Goal: Task Accomplishment & Management: Manage account settings

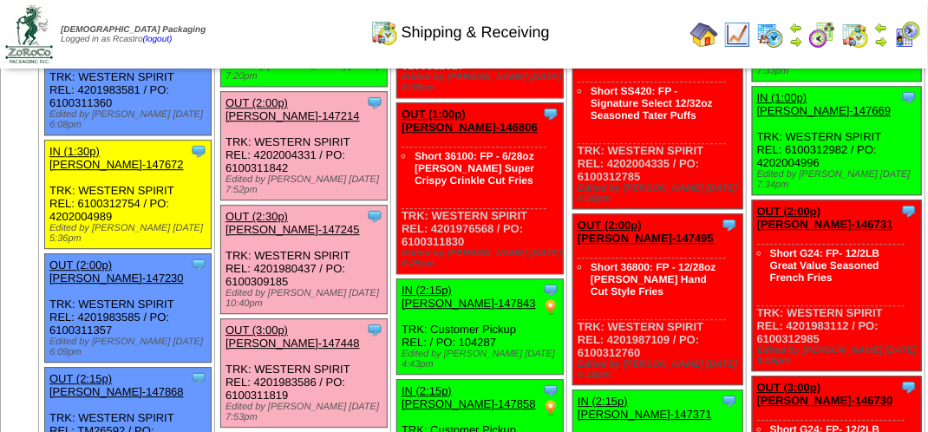
scroll to position [1647, 0]
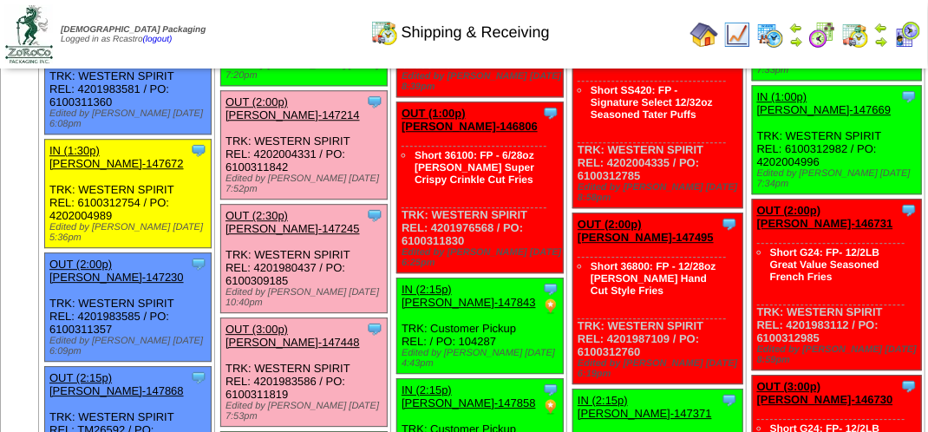
click at [348, 121] on link "OUT (2:00p) [PERSON_NAME]-147214" at bounding box center [292, 108] width 134 height 26
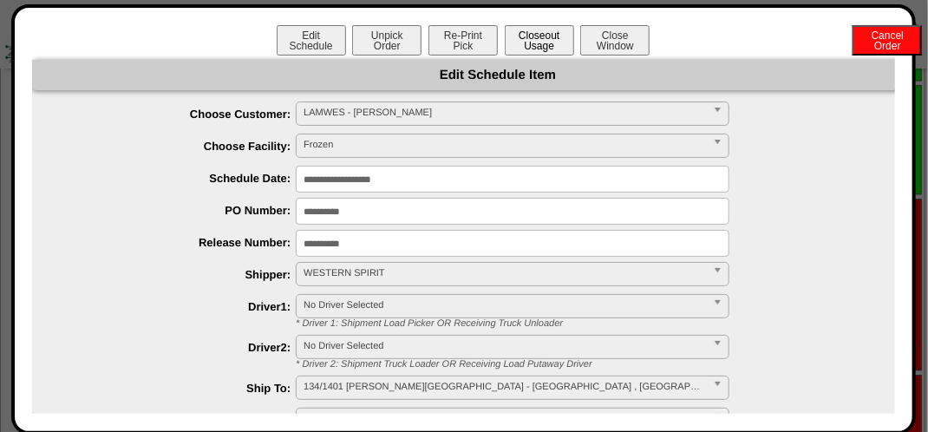
click at [537, 46] on button "Closeout Usage" at bounding box center [539, 40] width 69 height 30
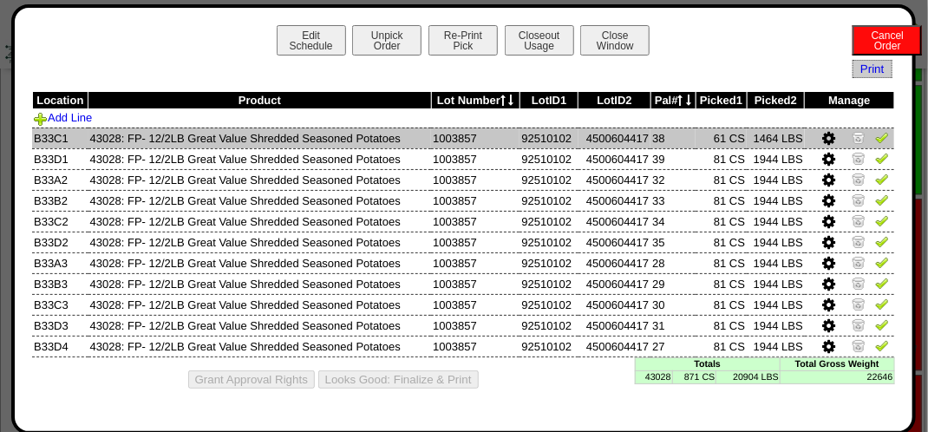
click at [879, 136] on img at bounding box center [882, 137] width 14 height 14
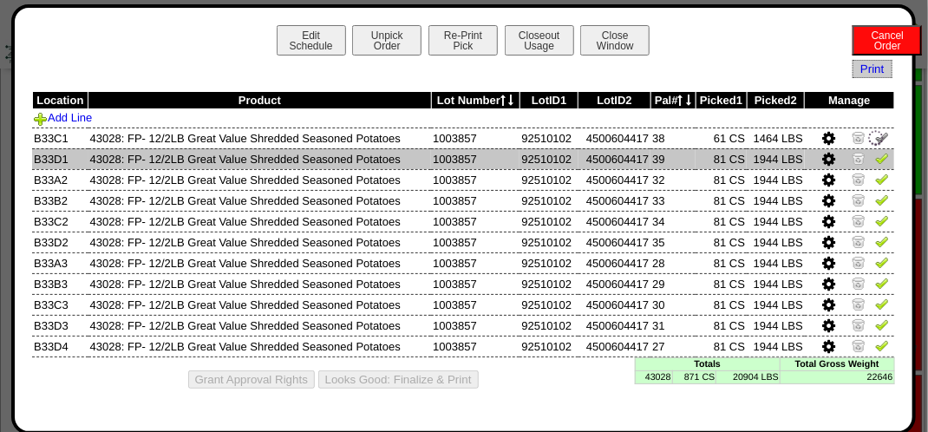
click at [880, 160] on img at bounding box center [882, 158] width 14 height 14
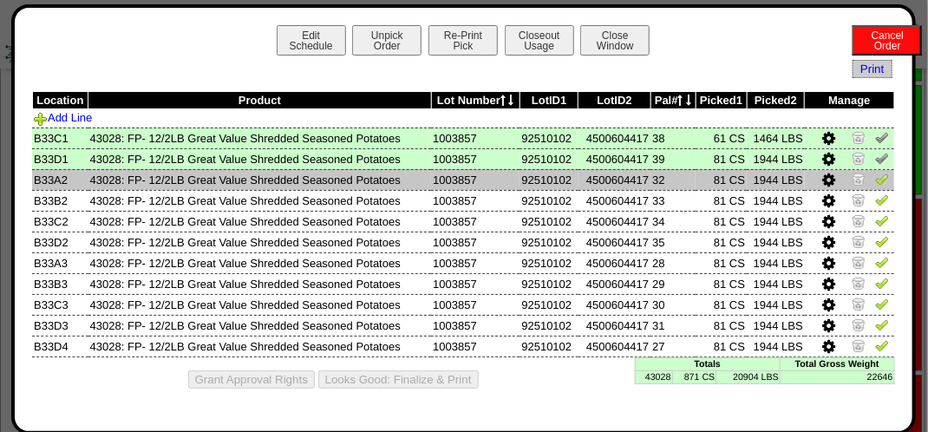
click at [883, 179] on img at bounding box center [882, 179] width 14 height 14
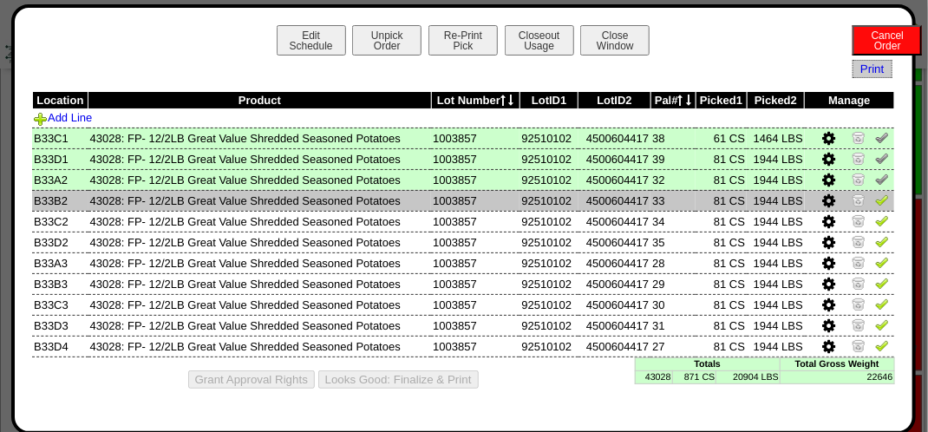
click at [884, 203] on img at bounding box center [882, 199] width 14 height 14
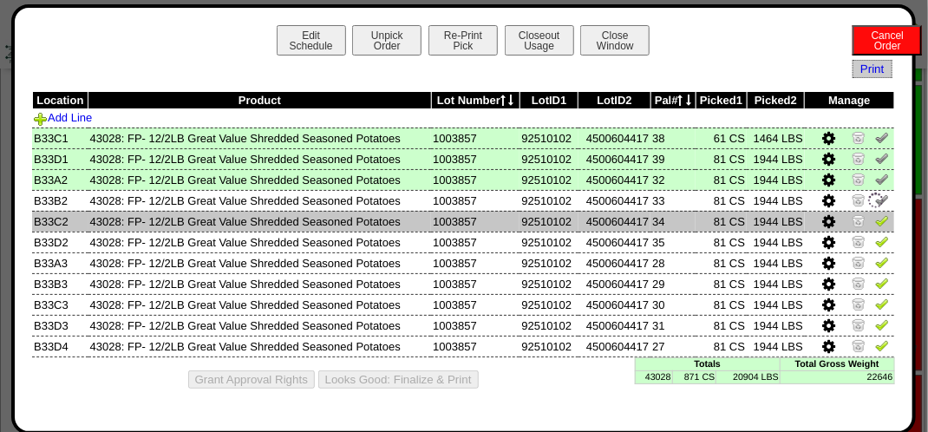
click at [883, 220] on img at bounding box center [882, 220] width 14 height 14
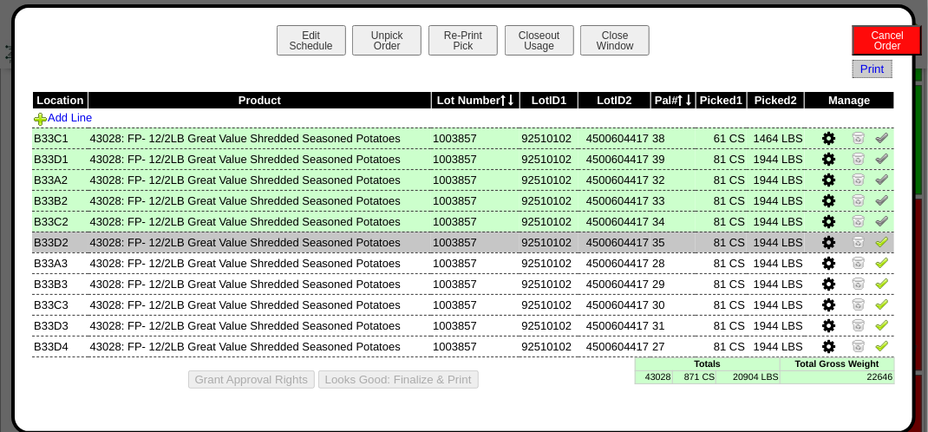
click at [884, 244] on img at bounding box center [882, 241] width 14 height 14
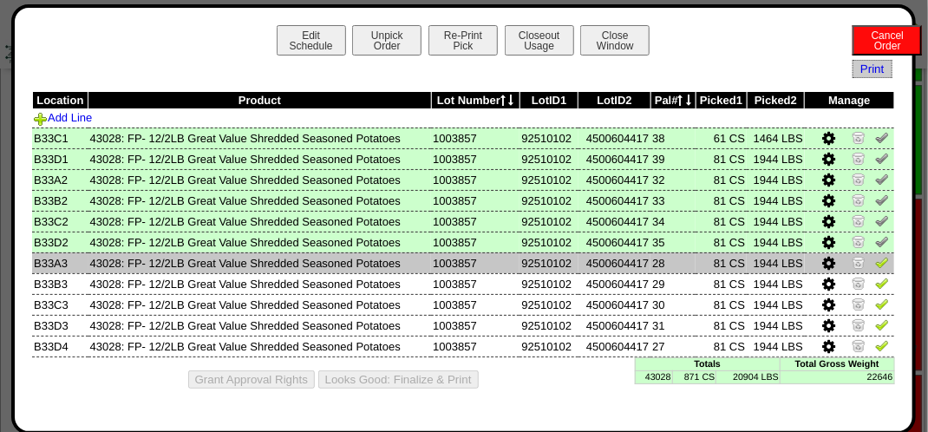
click at [883, 263] on img at bounding box center [882, 262] width 14 height 14
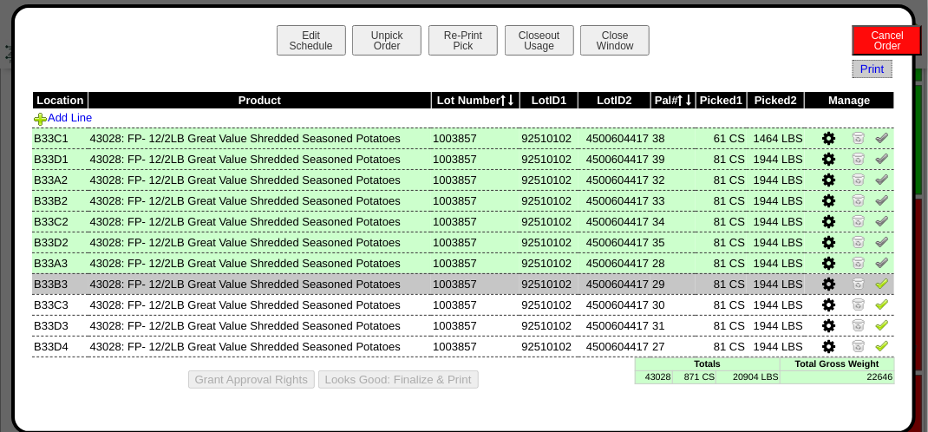
click at [879, 284] on img at bounding box center [882, 283] width 14 height 14
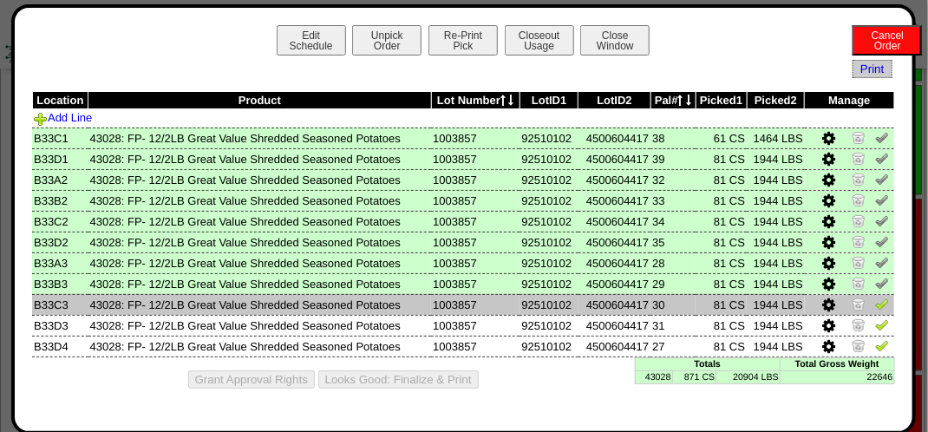
click at [881, 309] on img at bounding box center [882, 303] width 14 height 14
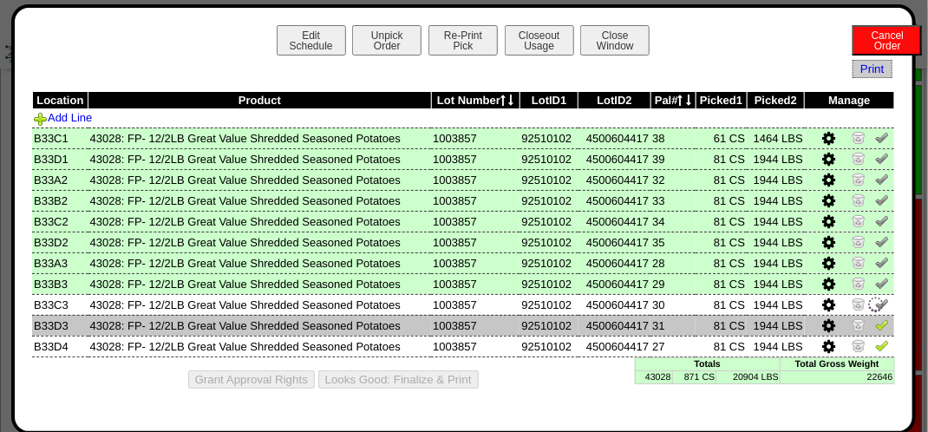
click at [885, 329] on img at bounding box center [882, 324] width 14 height 14
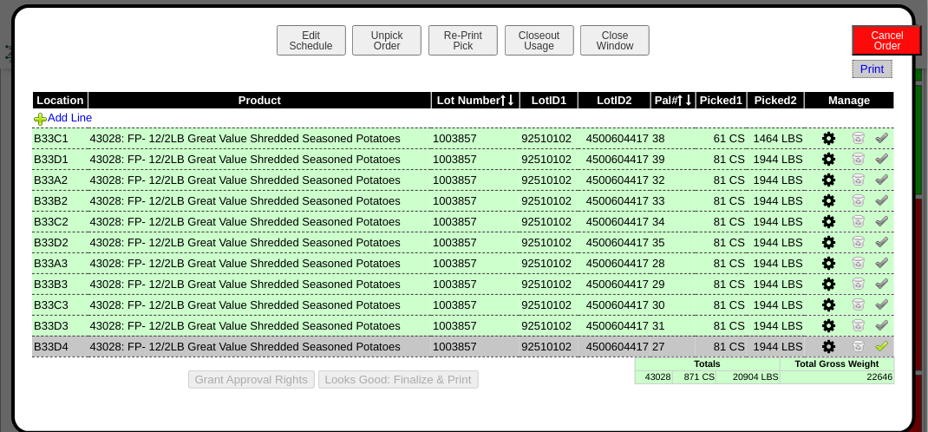
click at [883, 351] on img at bounding box center [882, 345] width 14 height 14
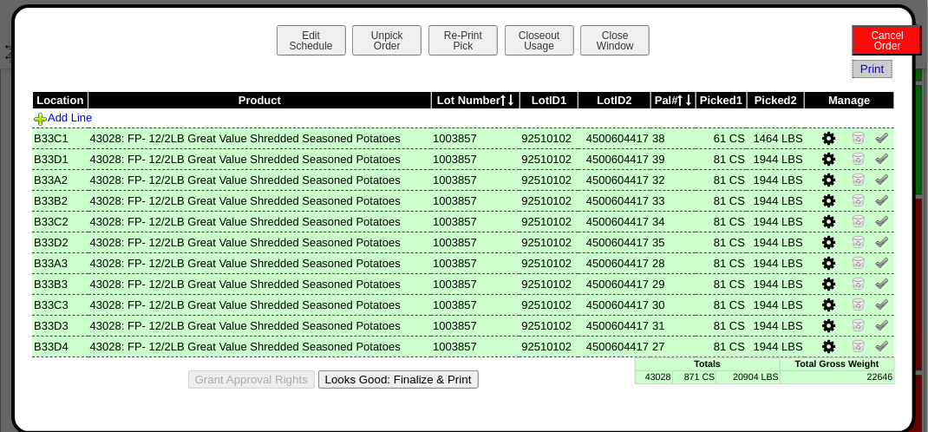
click at [375, 376] on button "Looks Good: Finalize & Print" at bounding box center [398, 379] width 160 height 18
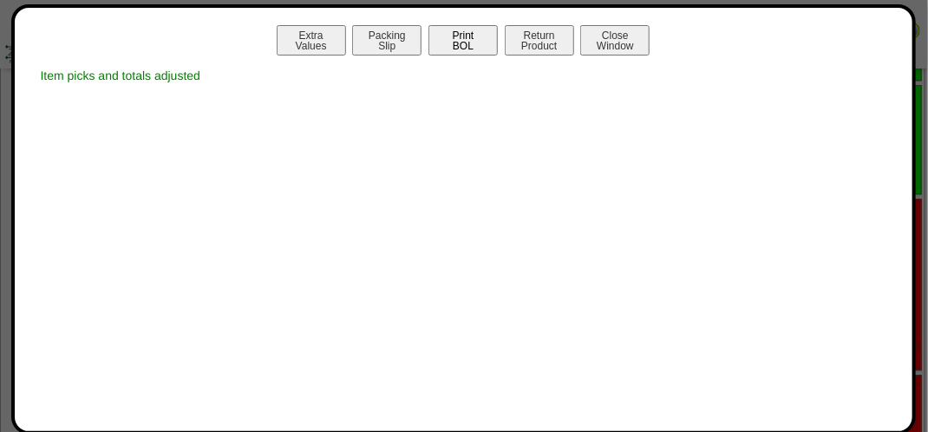
click at [457, 36] on button "Print BOL" at bounding box center [462, 40] width 69 height 30
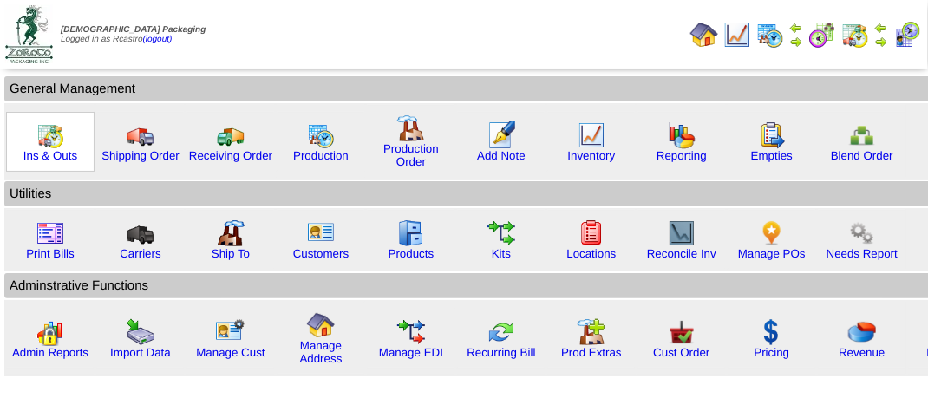
click at [42, 143] on img at bounding box center [50, 135] width 28 height 28
click at [42, 140] on img at bounding box center [50, 135] width 28 height 28
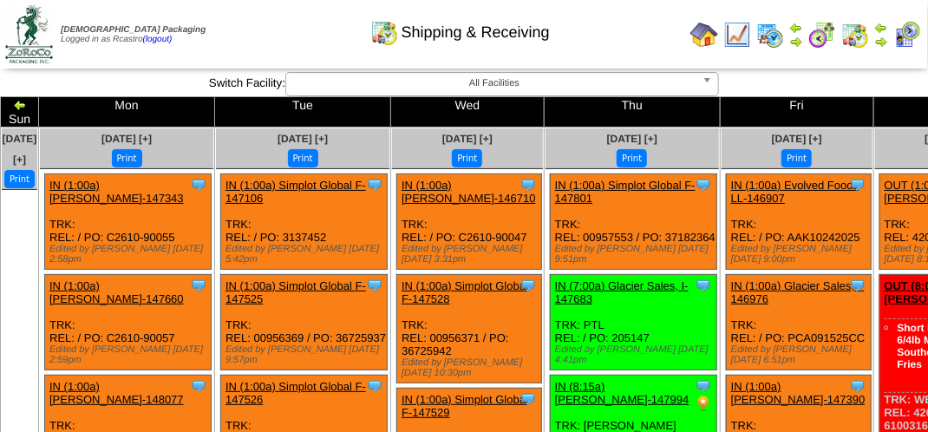
click at [316, 19] on div "Shipping & Receiving" at bounding box center [460, 27] width 530 height 48
click at [27, 105] on img at bounding box center [20, 105] width 14 height 14
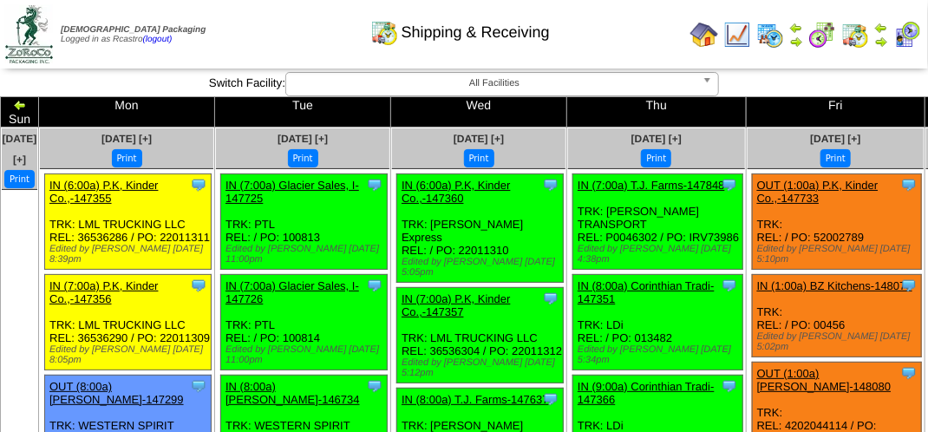
scroll to position [762, 0]
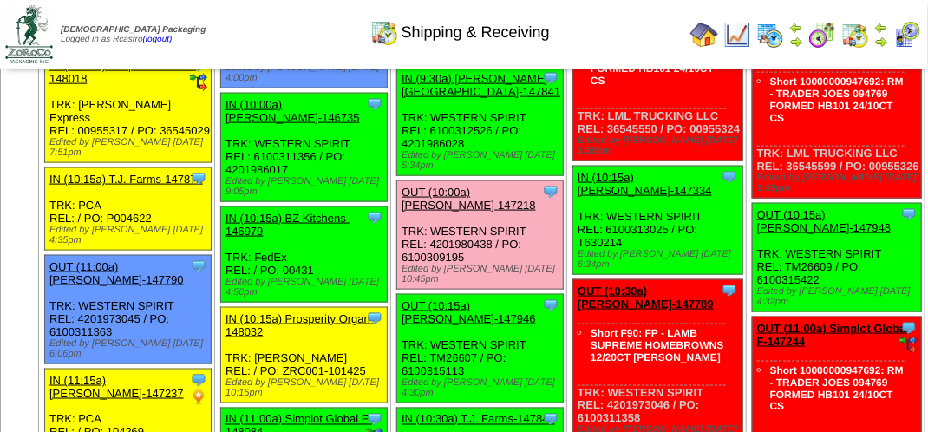
click at [302, 19] on div "Shipping & Receiving" at bounding box center [460, 27] width 530 height 48
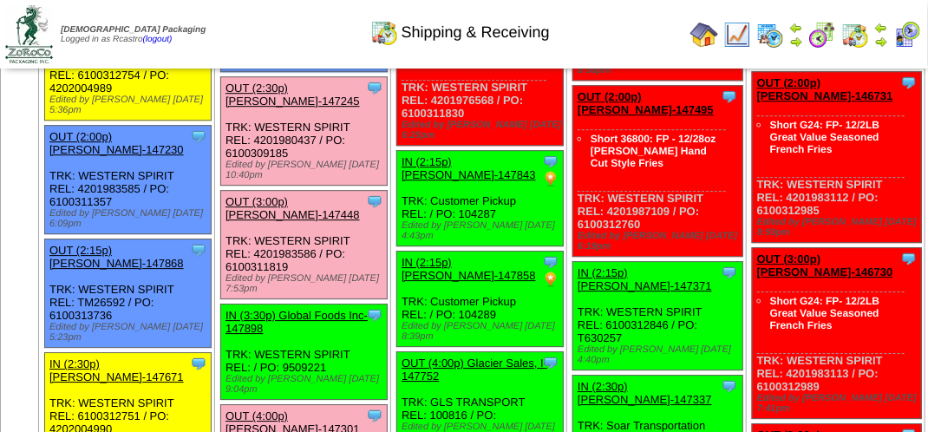
scroll to position [1802, 0]
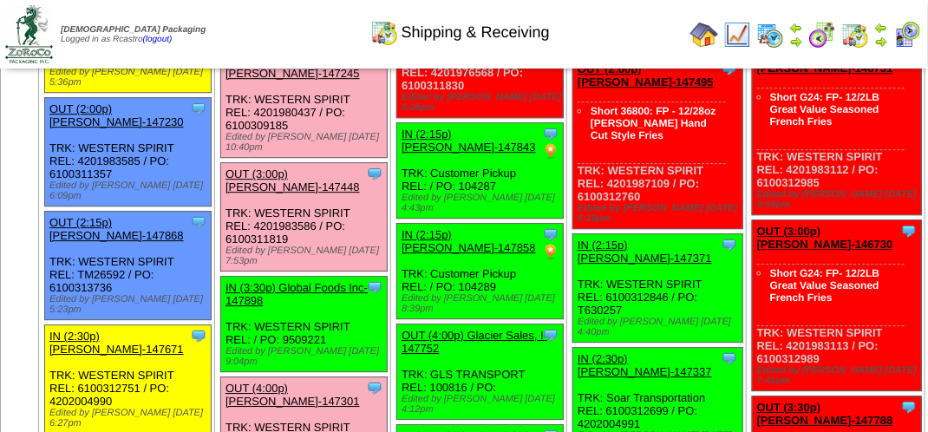
click at [291, 80] on link "OUT (2:30p) Lamb-Weston-147245" at bounding box center [292, 67] width 134 height 26
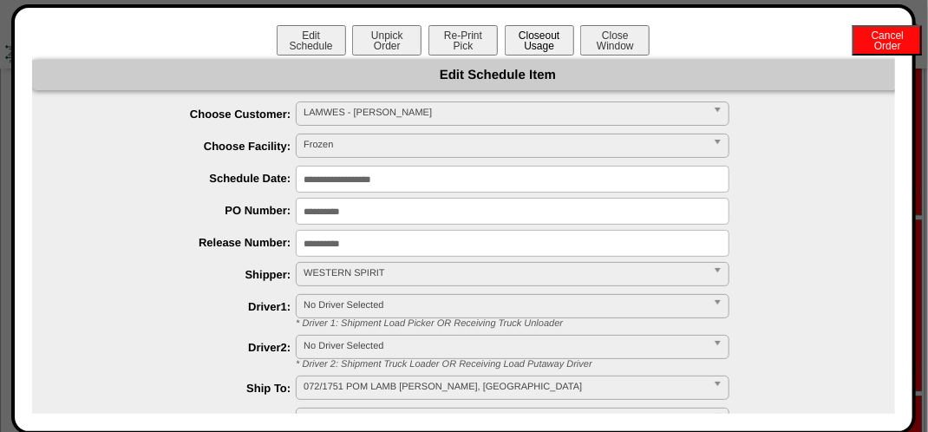
click at [527, 53] on button "Closeout Usage" at bounding box center [539, 40] width 69 height 30
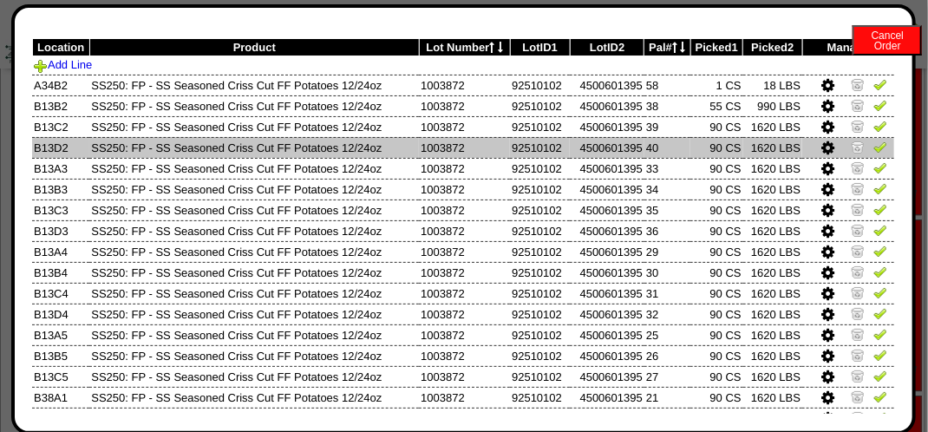
scroll to position [0, 0]
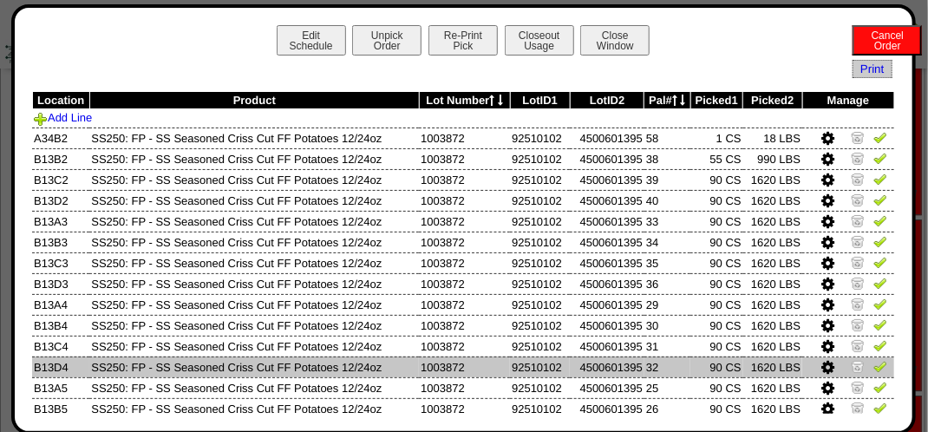
click at [880, 359] on td at bounding box center [848, 366] width 92 height 21
click at [873, 368] on img at bounding box center [880, 366] width 14 height 14
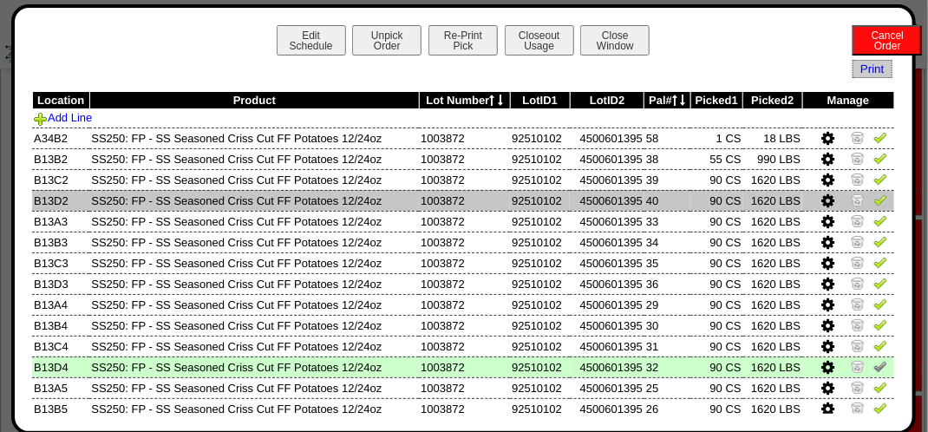
click at [873, 202] on img at bounding box center [880, 199] width 14 height 14
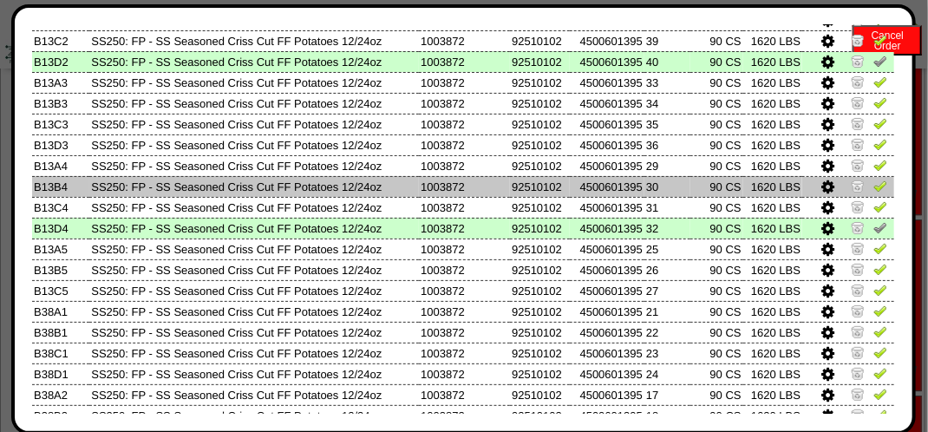
scroll to position [108, 0]
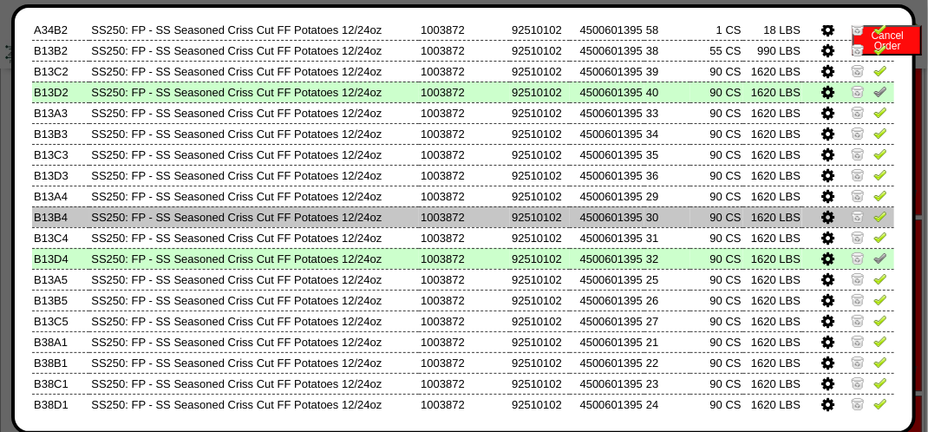
click at [873, 218] on img at bounding box center [880, 216] width 14 height 14
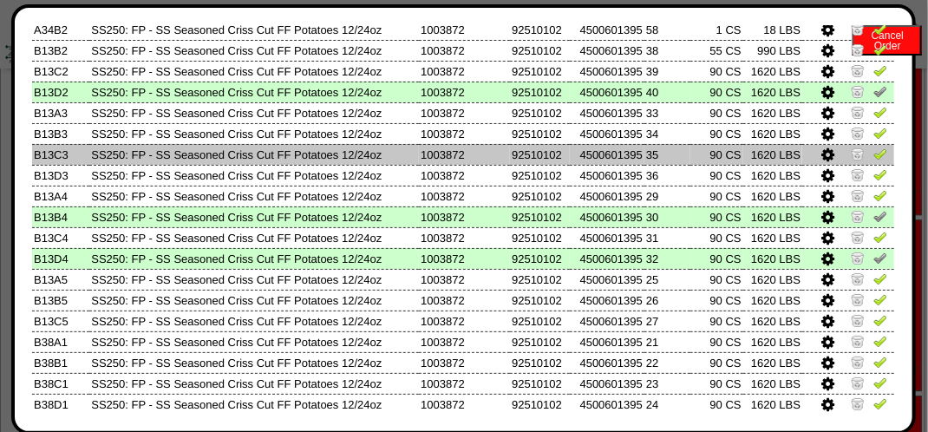
click at [873, 156] on img at bounding box center [880, 154] width 14 height 14
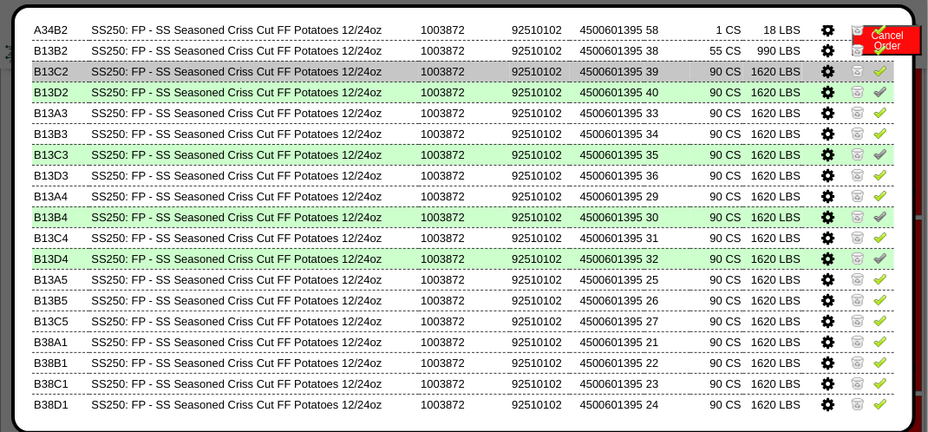
click at [873, 68] on img at bounding box center [880, 70] width 14 height 14
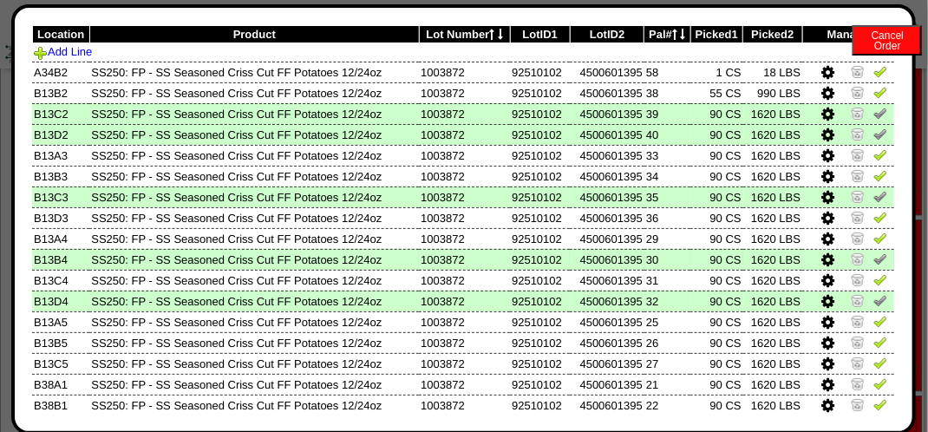
scroll to position [22, 0]
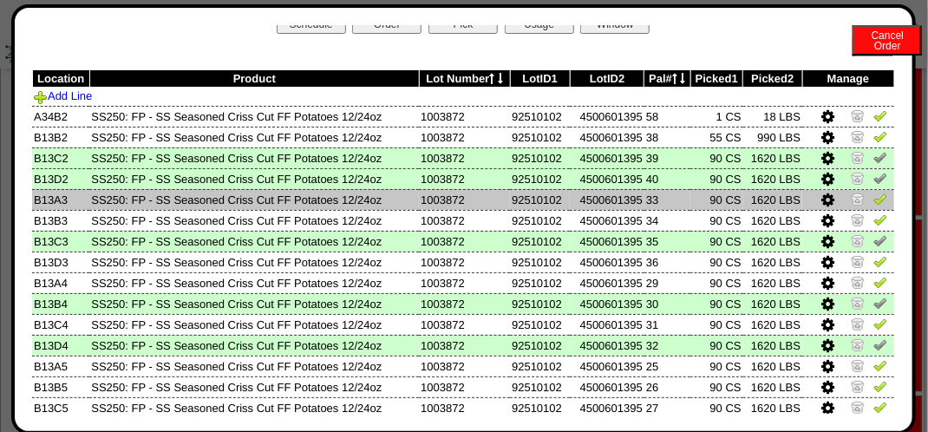
click at [873, 198] on img at bounding box center [880, 199] width 14 height 14
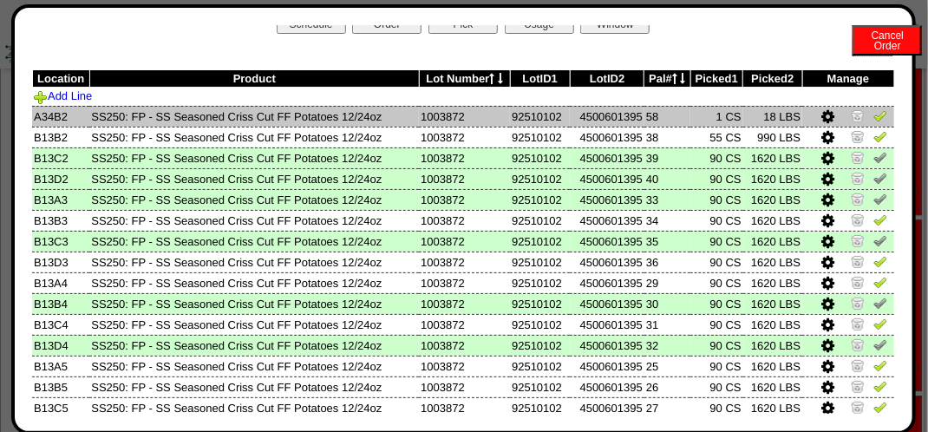
click at [821, 116] on icon at bounding box center [827, 117] width 13 height 16
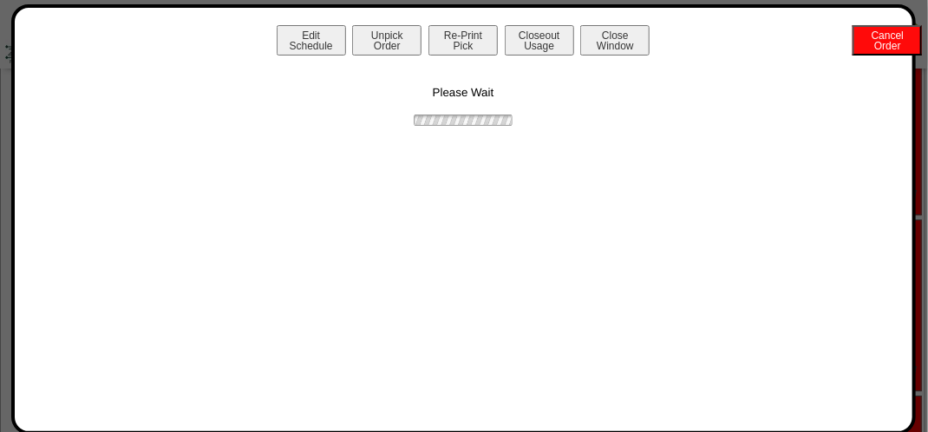
scroll to position [0, 0]
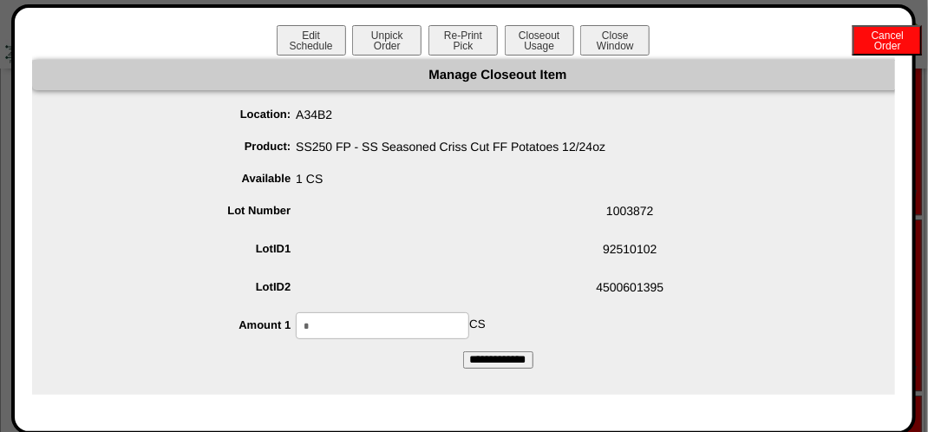
drag, startPoint x: 406, startPoint y: 333, endPoint x: 407, endPoint y: 322, distance: 11.4
click at [407, 328] on input "*" at bounding box center [382, 325] width 173 height 27
click at [463, 351] on input "**********" at bounding box center [498, 359] width 70 height 17
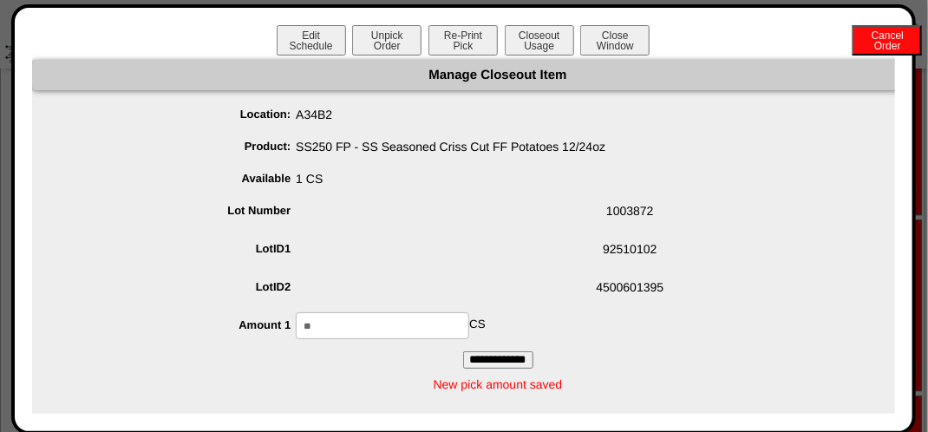
type input "*"
click at [463, 351] on input "**********" at bounding box center [498, 359] width 70 height 17
click at [531, 359] on input "**********" at bounding box center [498, 359] width 70 height 17
click at [530, 38] on button "Closeout Usage" at bounding box center [539, 40] width 69 height 30
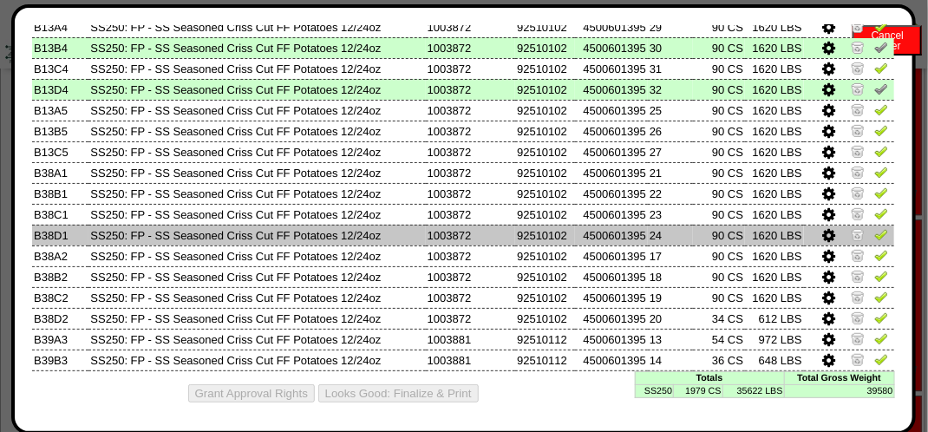
scroll to position [282, 0]
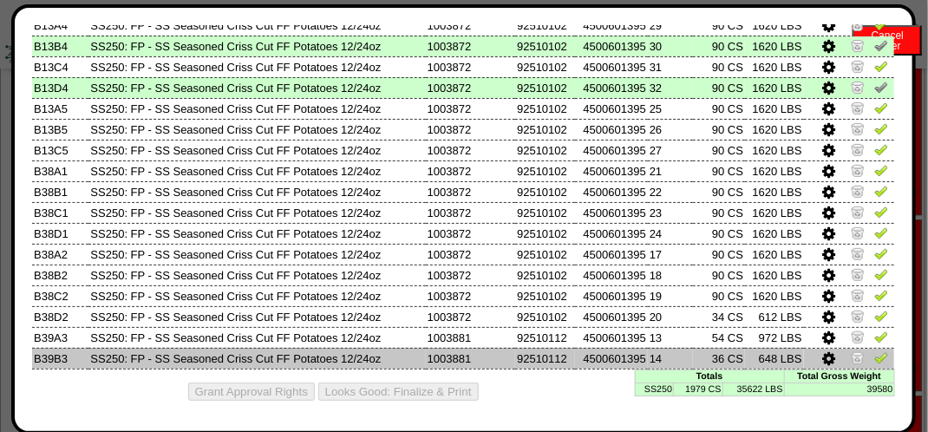
click at [874, 359] on img at bounding box center [881, 357] width 14 height 14
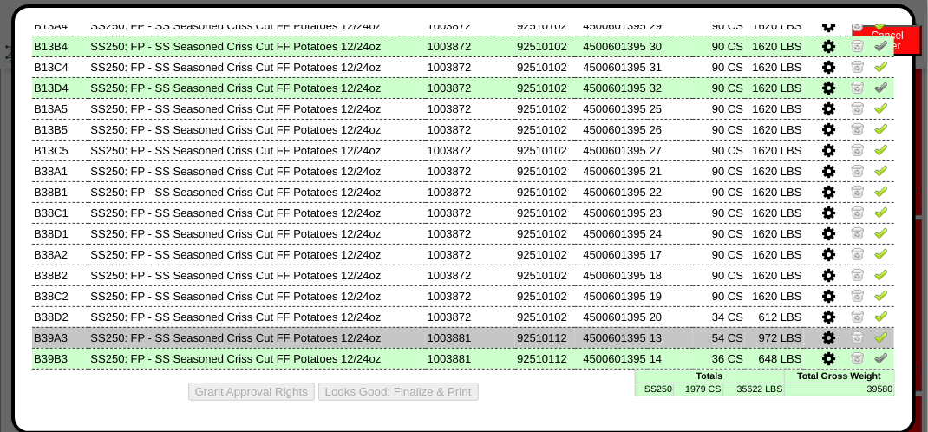
click at [874, 331] on img at bounding box center [881, 336] width 14 height 14
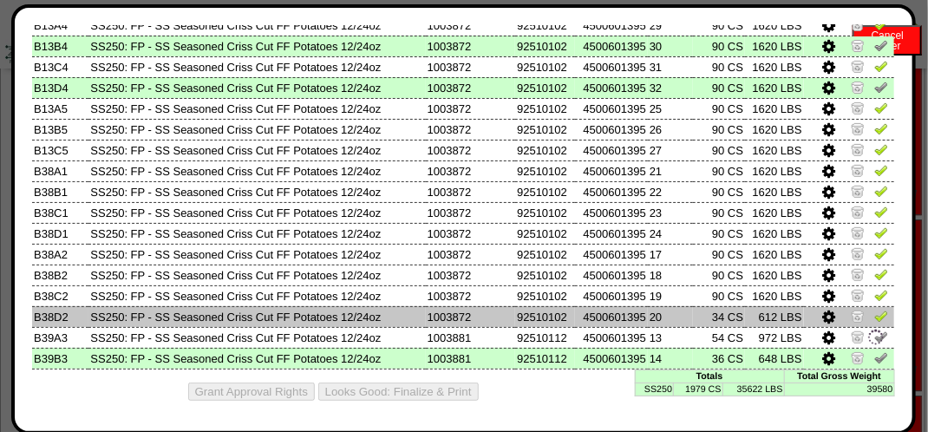
click at [874, 315] on img at bounding box center [881, 316] width 14 height 14
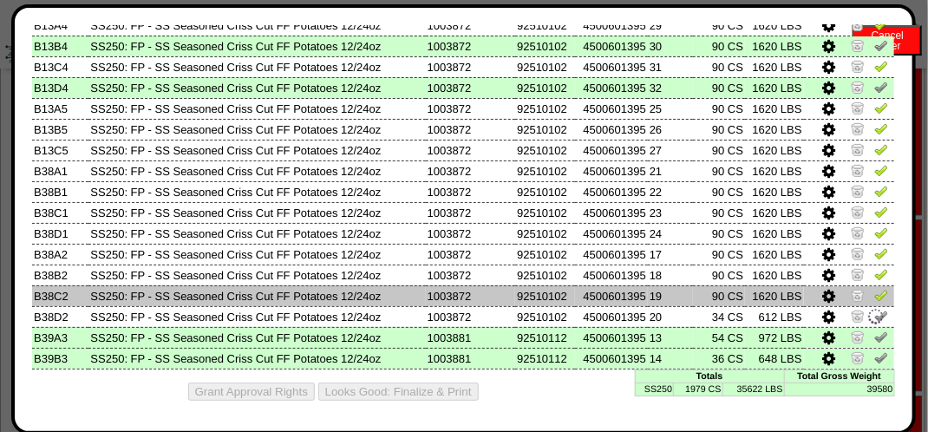
click at [874, 296] on img at bounding box center [881, 295] width 14 height 14
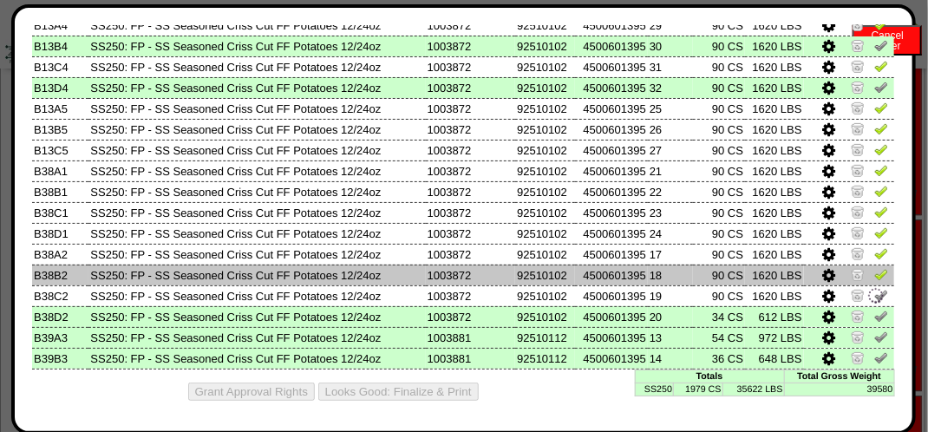
click at [874, 272] on img at bounding box center [881, 274] width 14 height 14
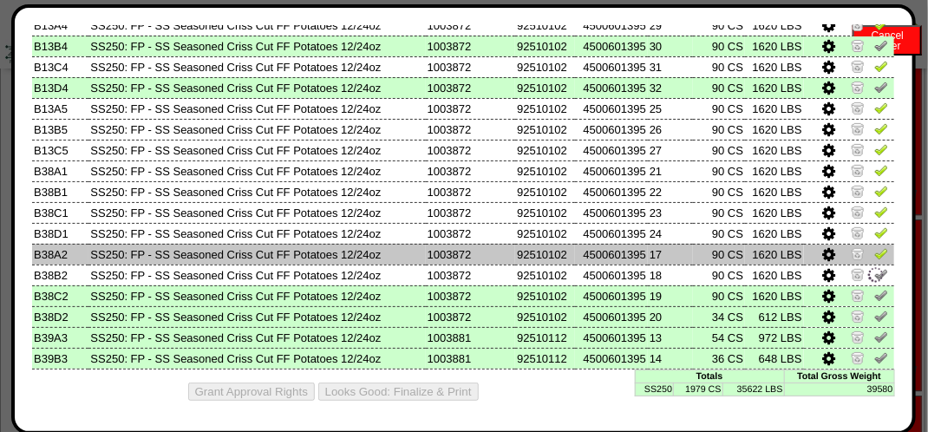
click at [874, 257] on img at bounding box center [881, 253] width 14 height 14
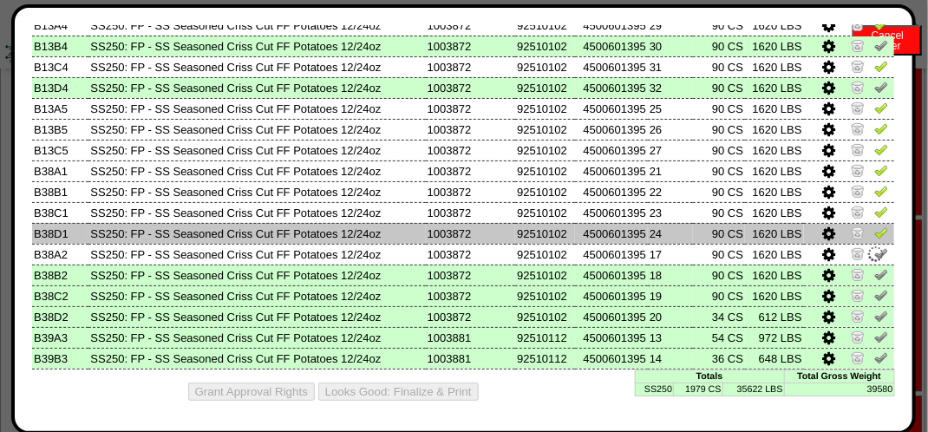
click at [874, 233] on img at bounding box center [881, 232] width 14 height 14
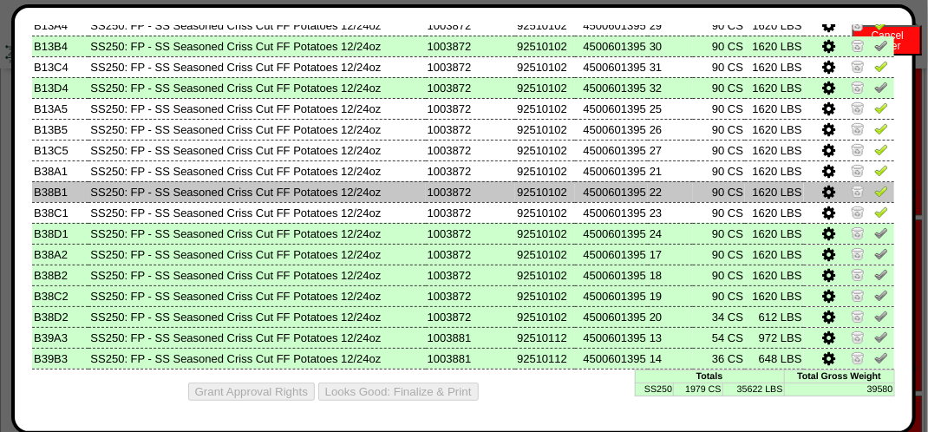
drag, startPoint x: 870, startPoint y: 213, endPoint x: 876, endPoint y: 192, distance: 21.7
click at [874, 212] on img at bounding box center [881, 212] width 14 height 14
click at [876, 190] on td at bounding box center [849, 191] width 90 height 21
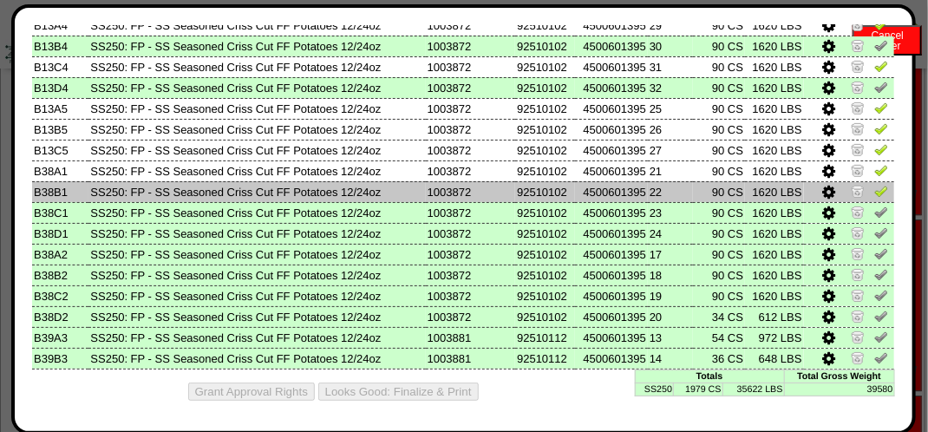
click at [874, 192] on img at bounding box center [881, 191] width 14 height 14
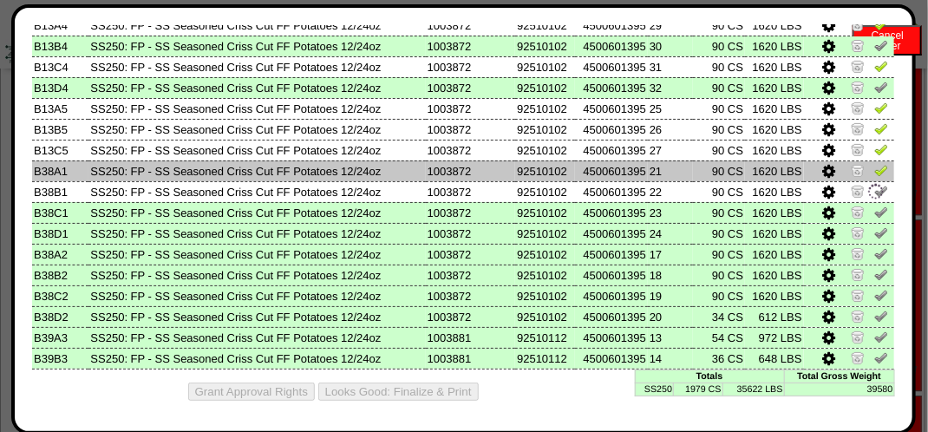
click at [874, 171] on img at bounding box center [881, 170] width 14 height 14
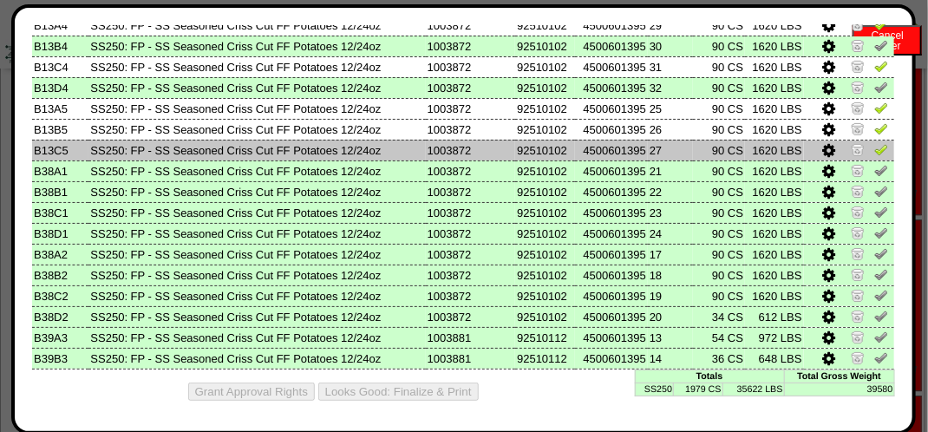
click at [874, 144] on img at bounding box center [881, 149] width 14 height 14
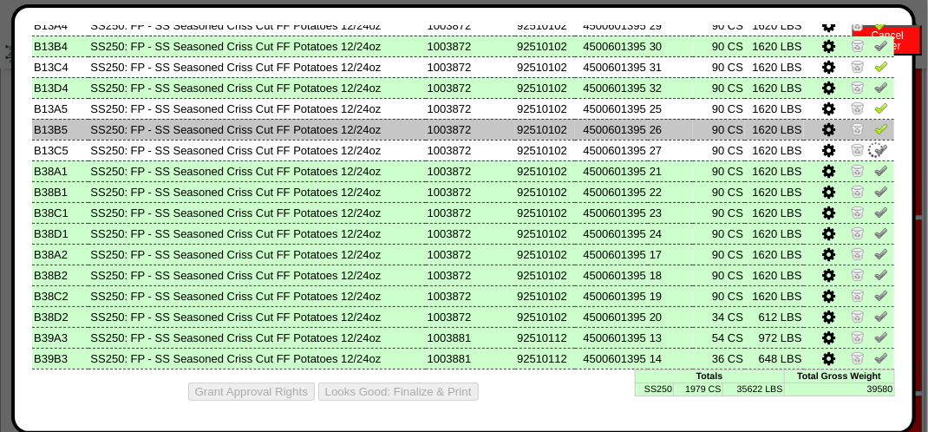
click at [874, 127] on img at bounding box center [881, 128] width 14 height 14
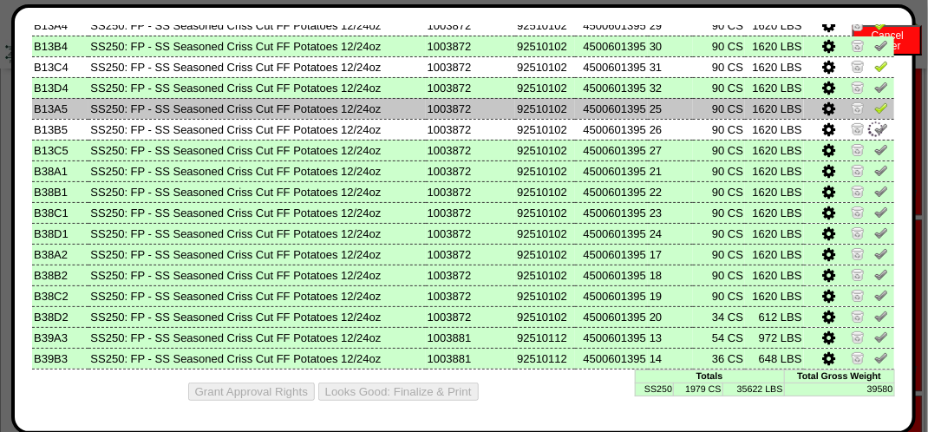
click at [874, 102] on img at bounding box center [881, 108] width 14 height 14
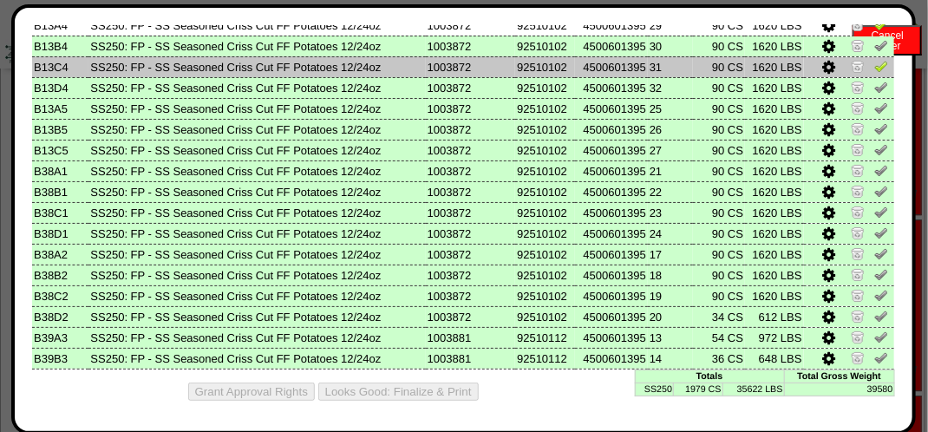
click at [874, 64] on img at bounding box center [881, 66] width 14 height 14
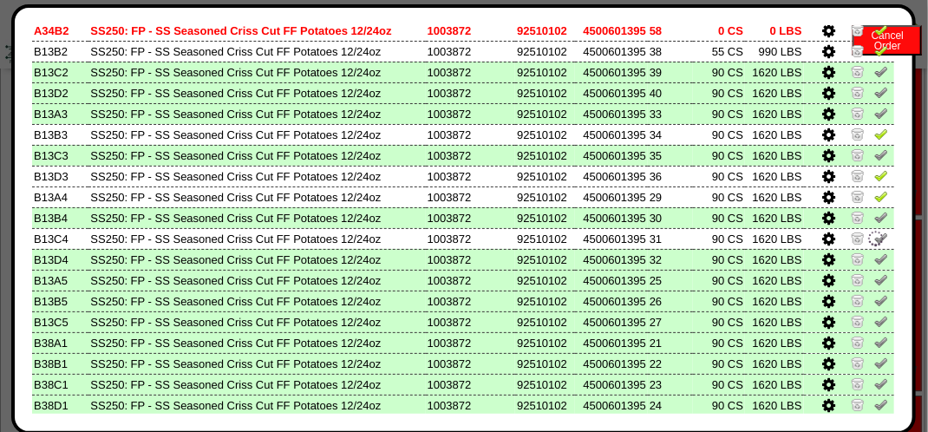
scroll to position [22, 0]
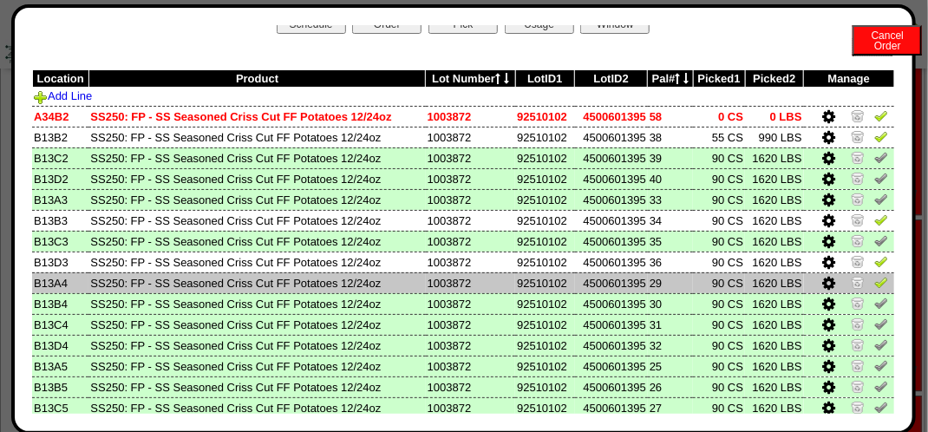
click at [874, 281] on img at bounding box center [881, 282] width 14 height 14
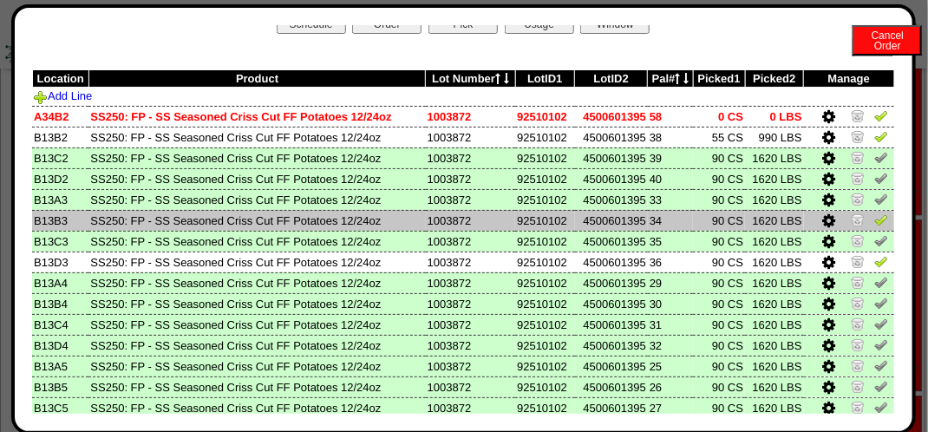
click at [874, 217] on img at bounding box center [881, 219] width 14 height 14
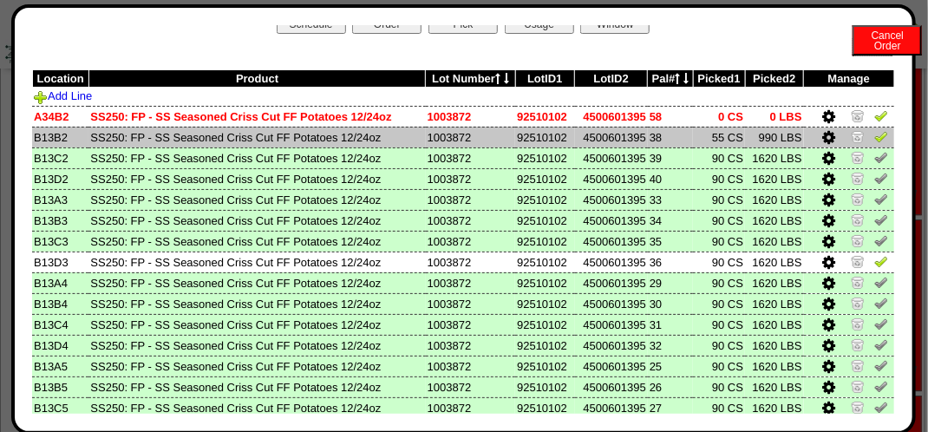
click at [874, 137] on img at bounding box center [881, 136] width 14 height 14
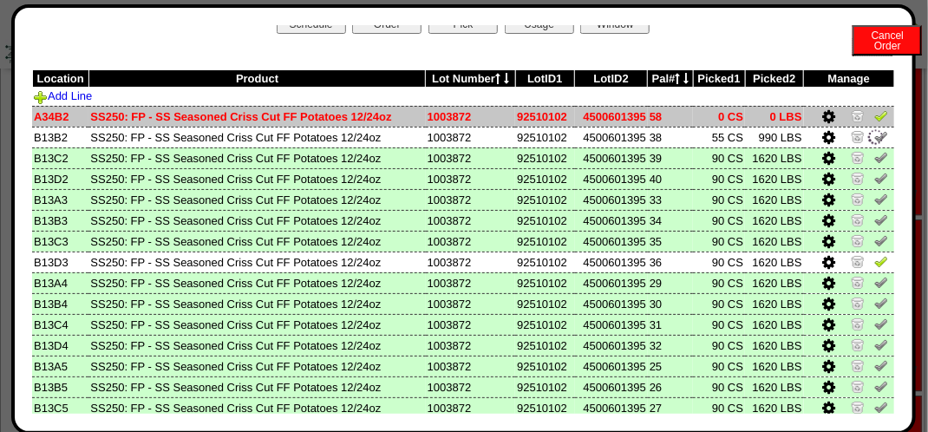
click at [874, 119] on img at bounding box center [881, 115] width 14 height 14
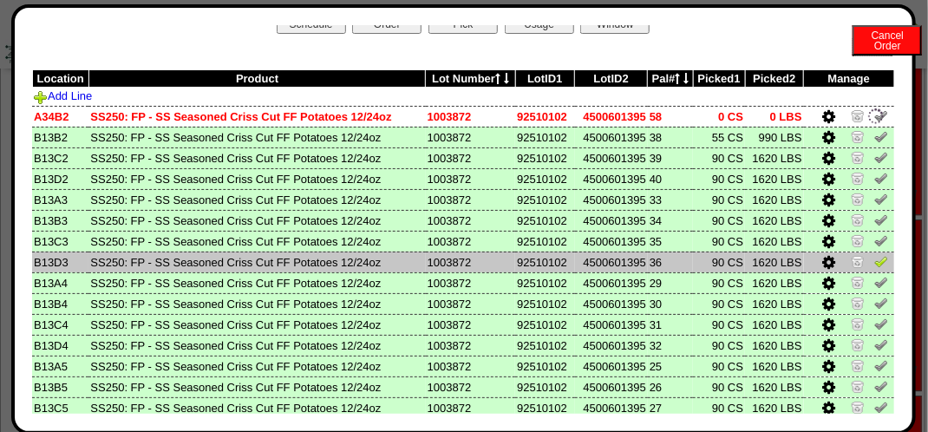
click at [874, 259] on img at bounding box center [881, 261] width 14 height 14
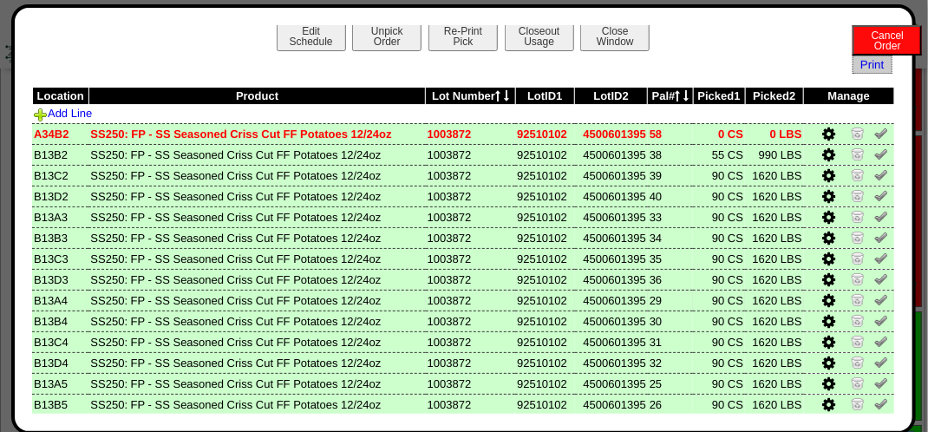
scroll to position [0, 0]
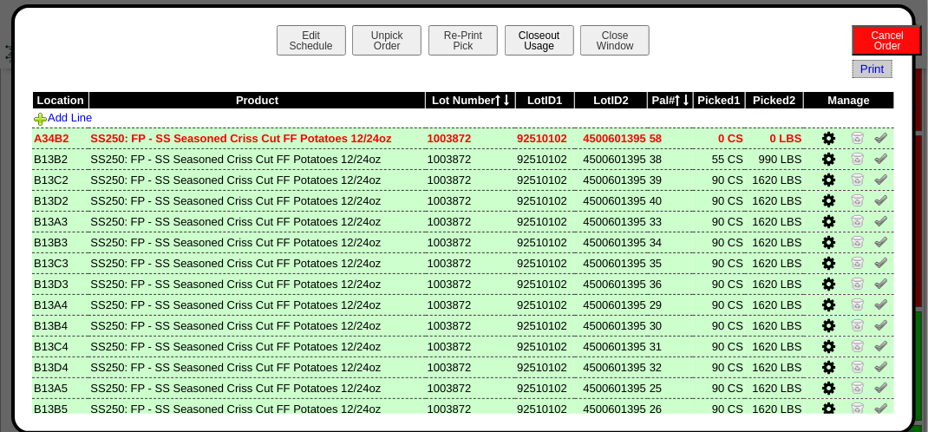
click at [551, 33] on button "Closeout Usage" at bounding box center [539, 40] width 69 height 30
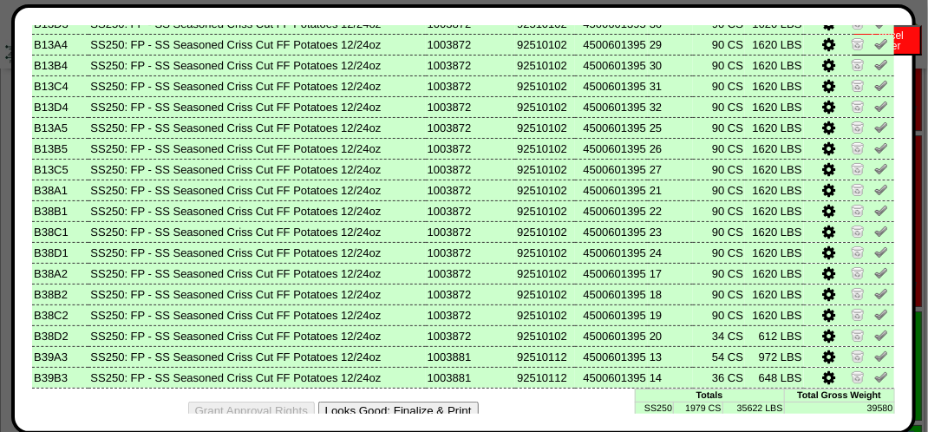
scroll to position [282, 0]
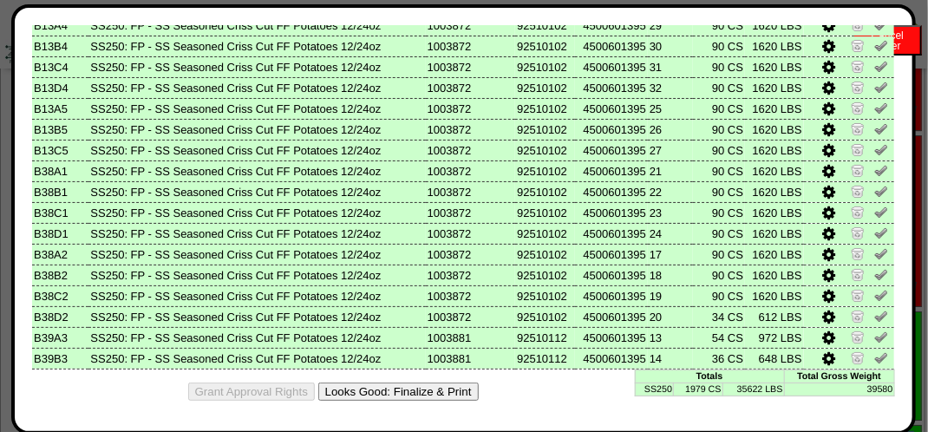
click at [427, 388] on button "Looks Good: Finalize & Print" at bounding box center [398, 391] width 160 height 18
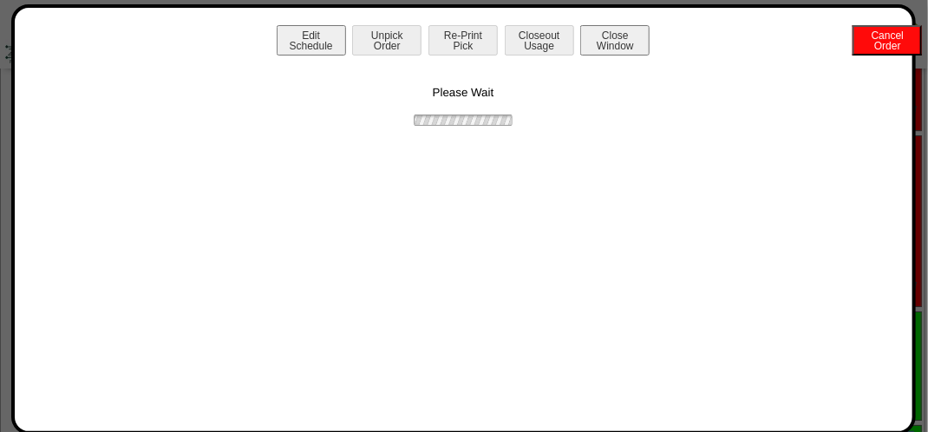
scroll to position [0, 0]
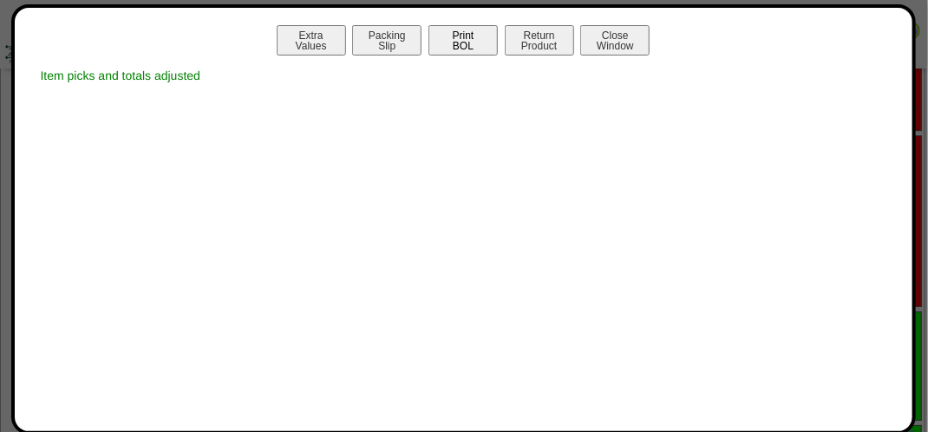
click at [468, 26] on button "Print BOL" at bounding box center [462, 40] width 69 height 30
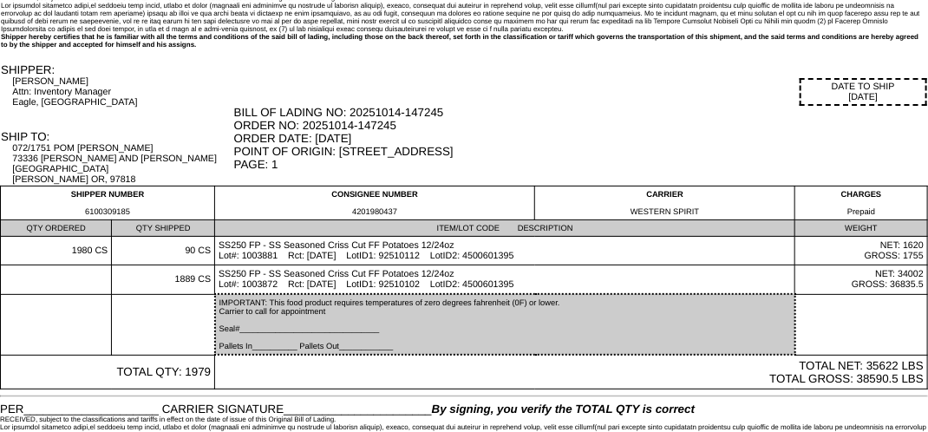
scroll to position [89, 0]
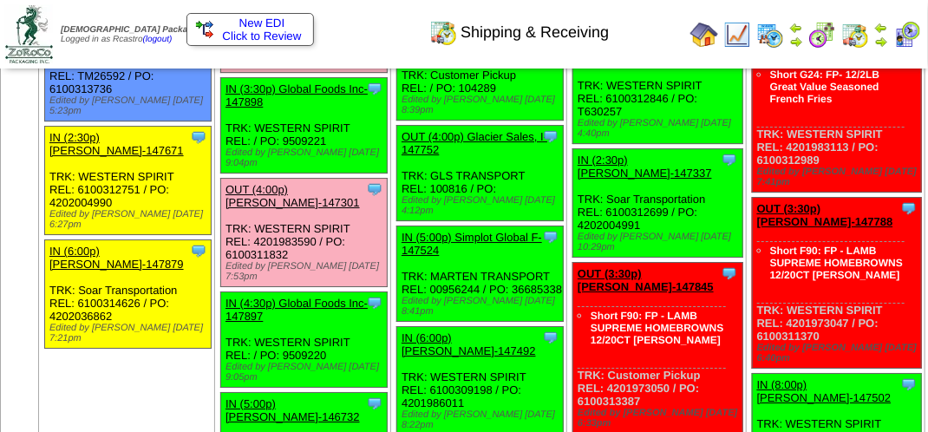
scroll to position [1976, 0]
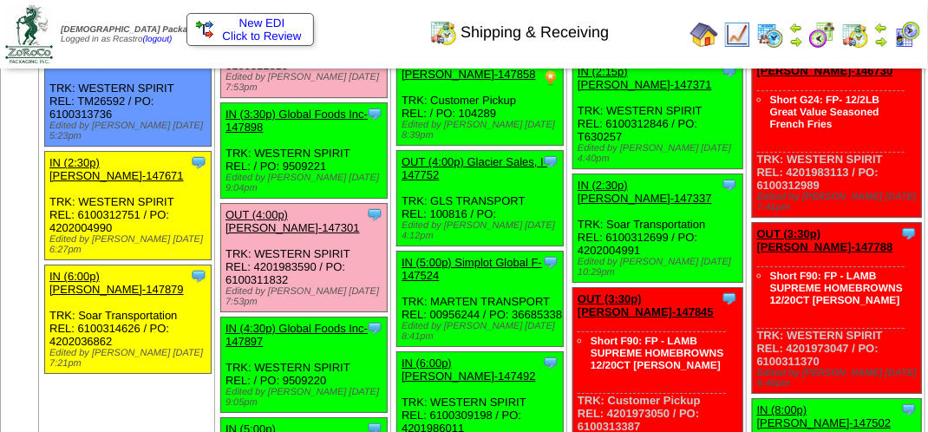
click at [329, 20] on link "OUT (3:00p) [PERSON_NAME]-147448" at bounding box center [292, 7] width 134 height 26
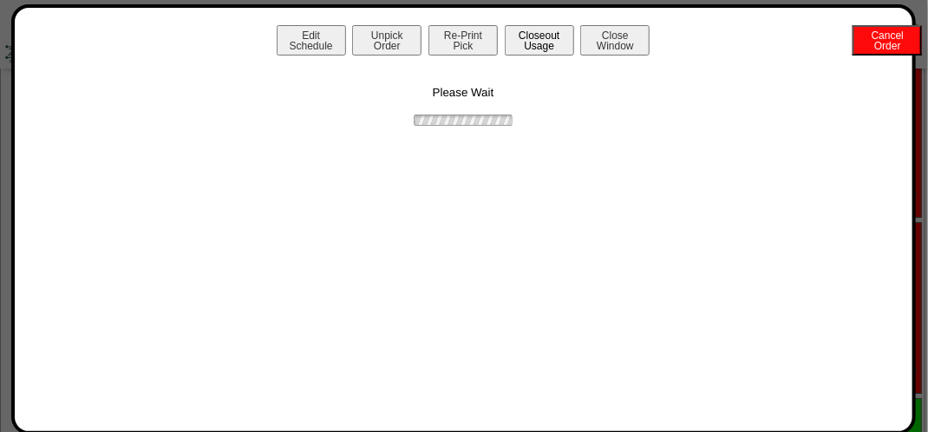
click at [527, 40] on button "Closeout Usage" at bounding box center [539, 40] width 69 height 30
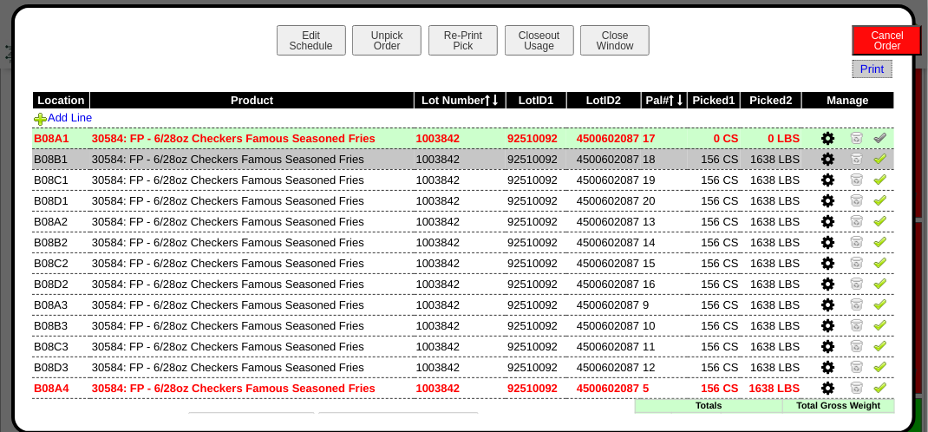
click at [873, 158] on img at bounding box center [880, 158] width 14 height 14
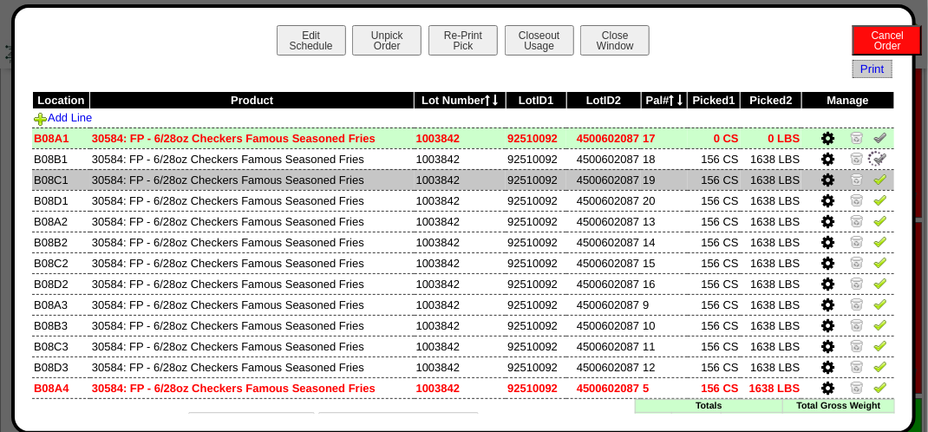
click at [873, 174] on img at bounding box center [880, 179] width 14 height 14
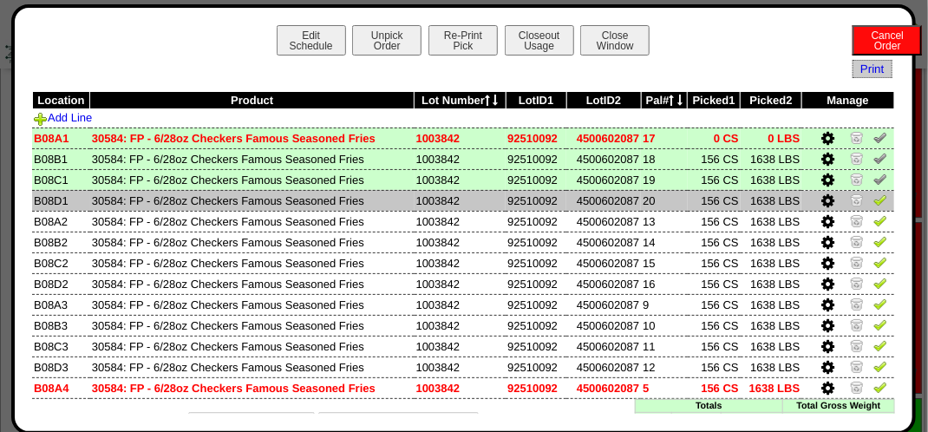
click at [873, 199] on img at bounding box center [880, 199] width 14 height 14
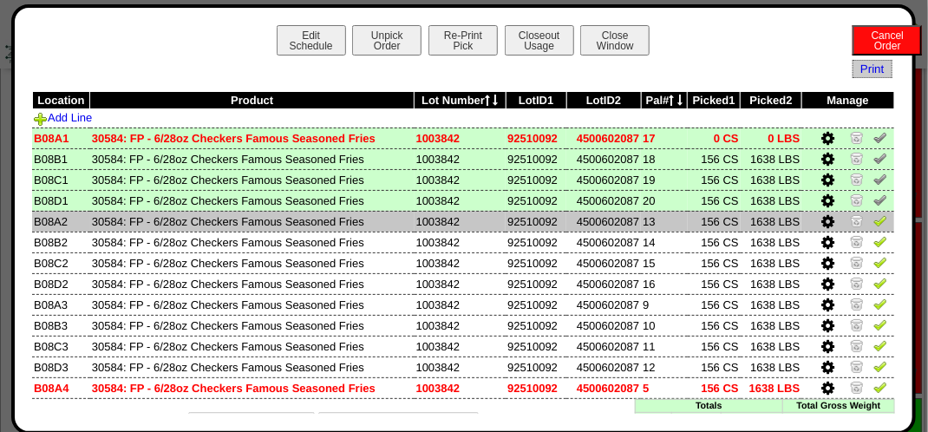
click at [873, 223] on img at bounding box center [880, 220] width 14 height 14
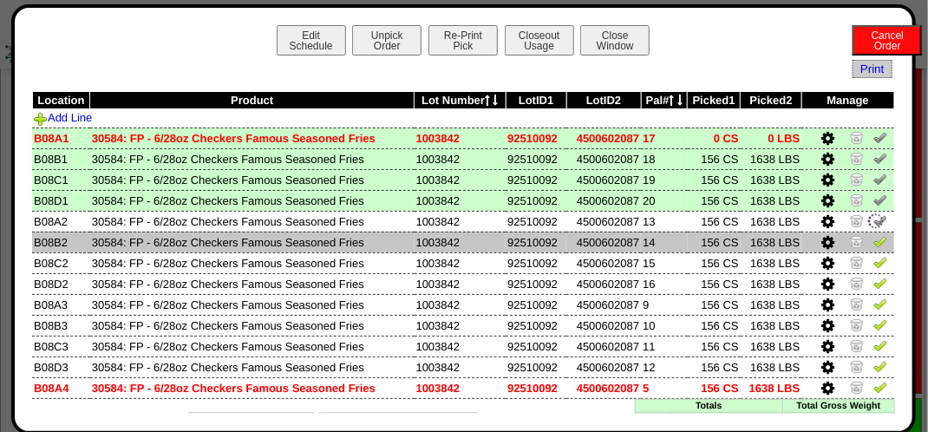
click at [873, 234] on img at bounding box center [880, 241] width 14 height 14
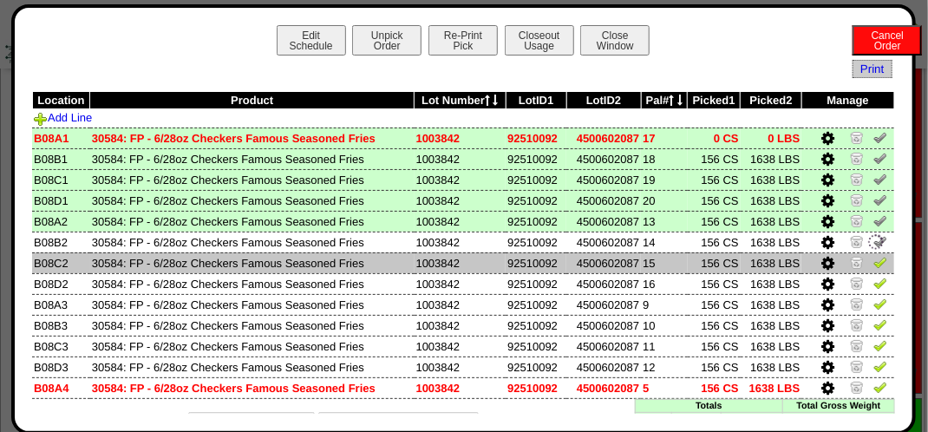
click at [873, 264] on img at bounding box center [880, 262] width 14 height 14
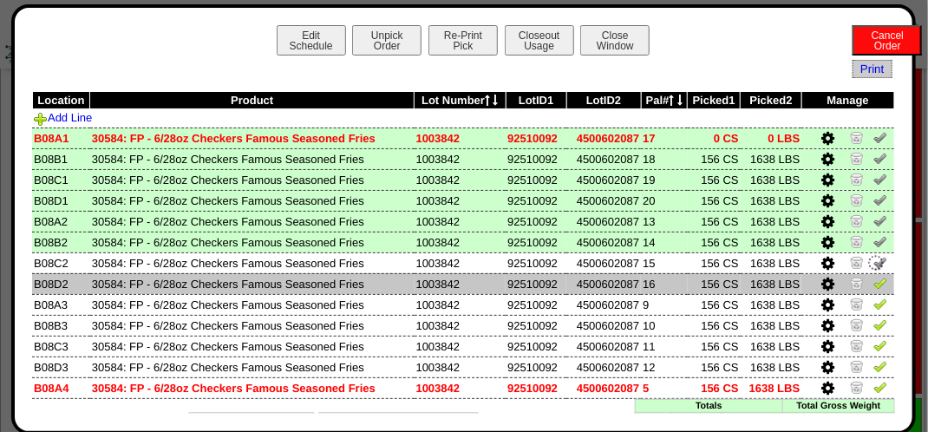
click at [873, 283] on img at bounding box center [880, 283] width 14 height 14
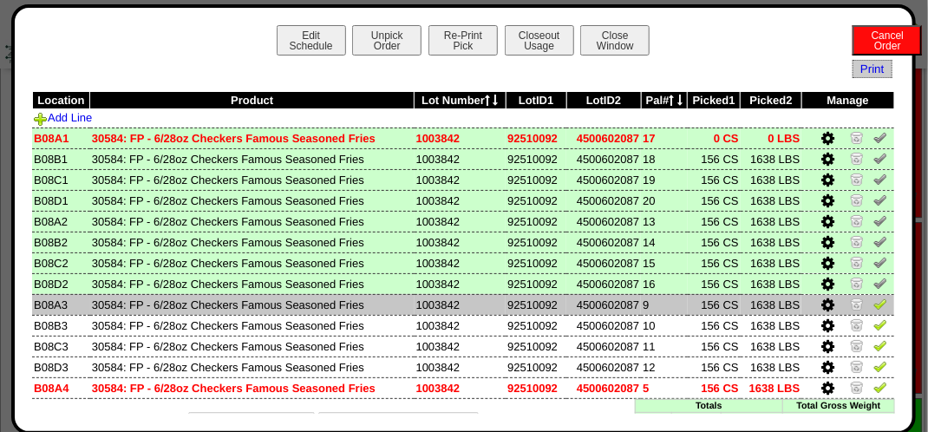
click at [873, 309] on img at bounding box center [880, 303] width 14 height 14
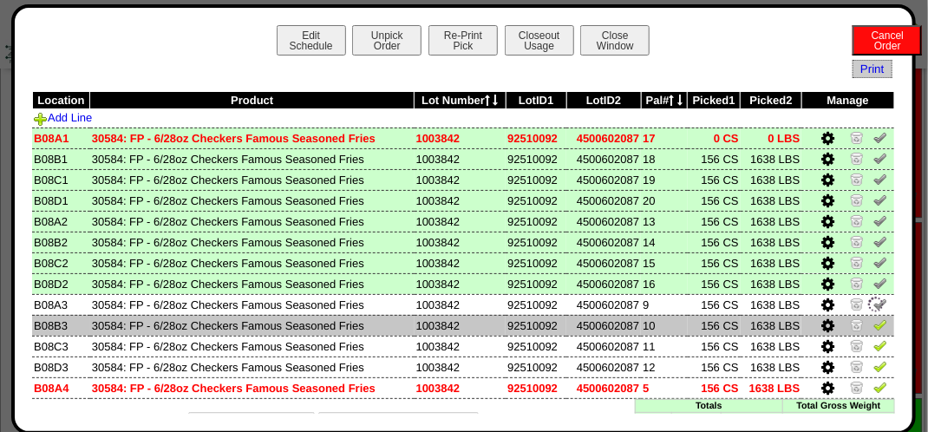
click at [873, 325] on img at bounding box center [880, 324] width 14 height 14
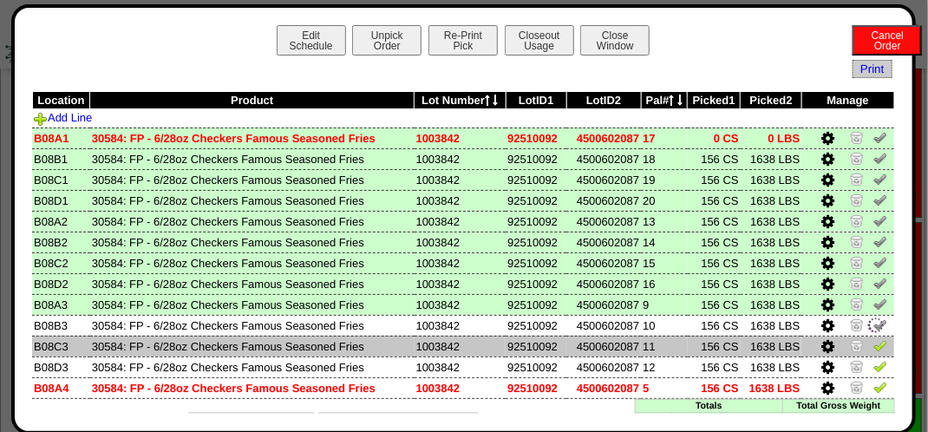
click at [873, 348] on img at bounding box center [880, 345] width 14 height 14
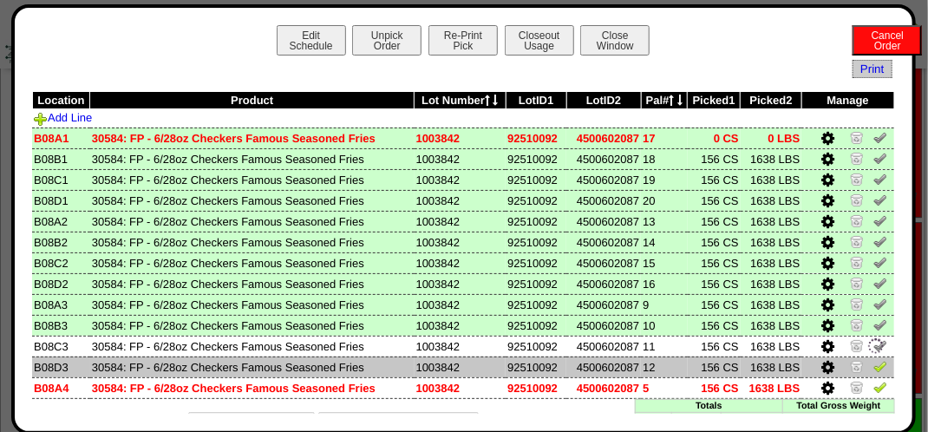
click at [874, 365] on img at bounding box center [880, 366] width 14 height 14
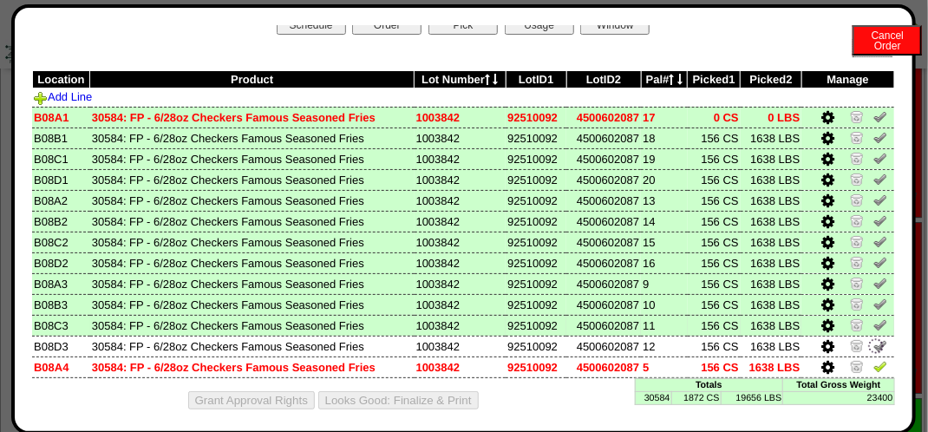
scroll to position [32, 0]
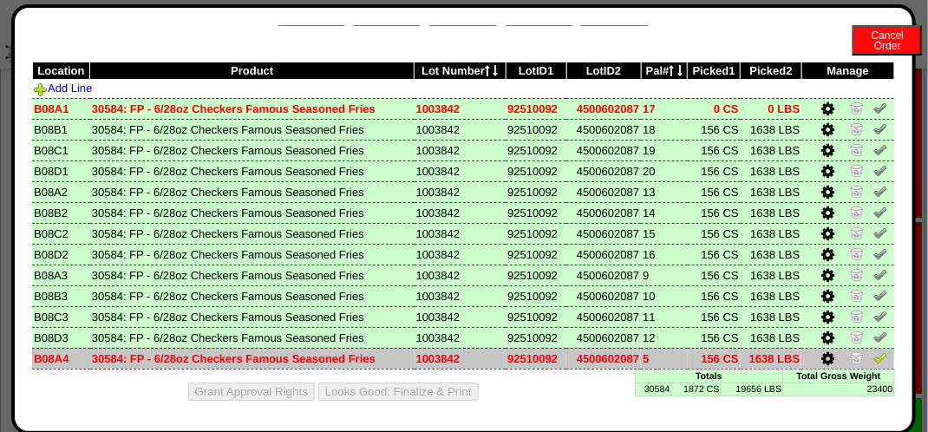
click at [873, 355] on img at bounding box center [880, 357] width 14 height 14
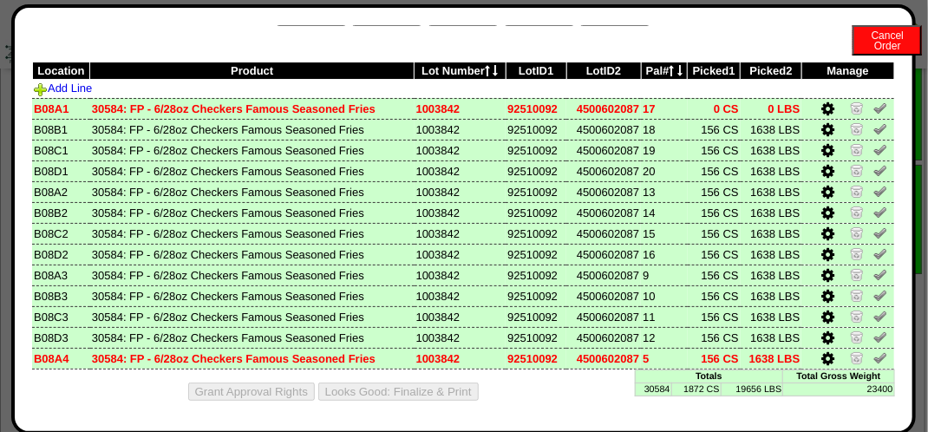
click at [560, 21] on div "Edit Schedule Unpick Order Re-Print Pick Closeout Usage Cancel Order Close Wind…" at bounding box center [463, 219] width 904 height 430
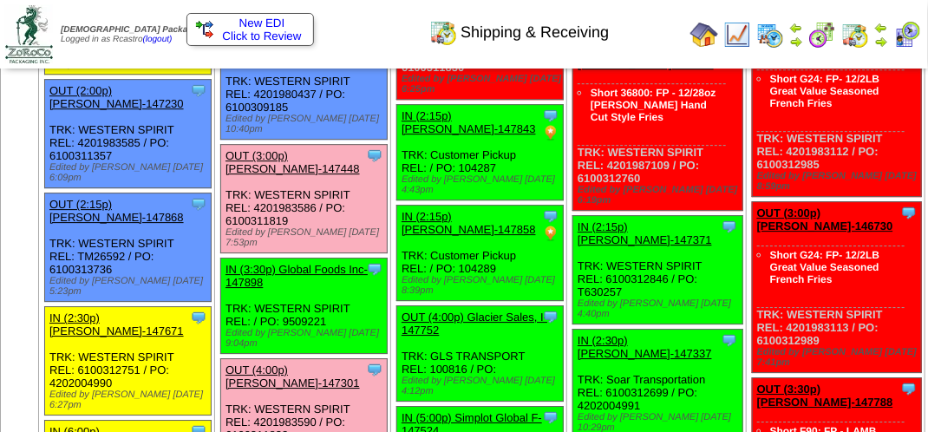
scroll to position [1907, 0]
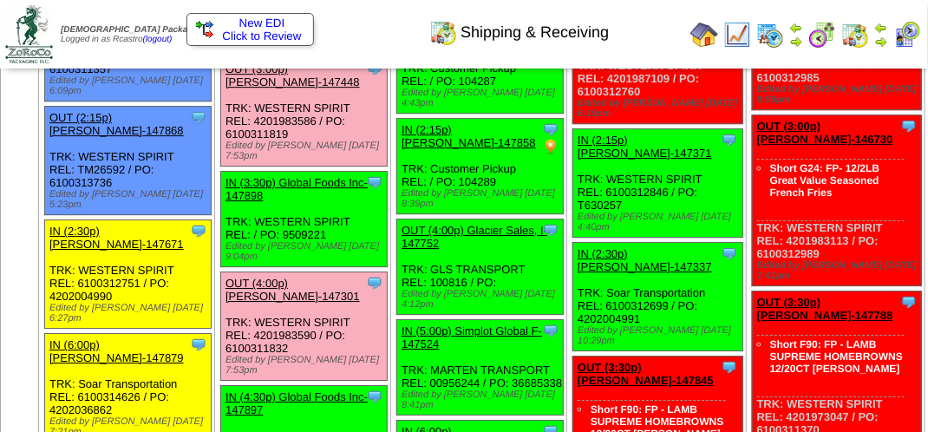
click at [339, 88] on link "OUT (3:00p) [PERSON_NAME]-147448" at bounding box center [292, 75] width 134 height 26
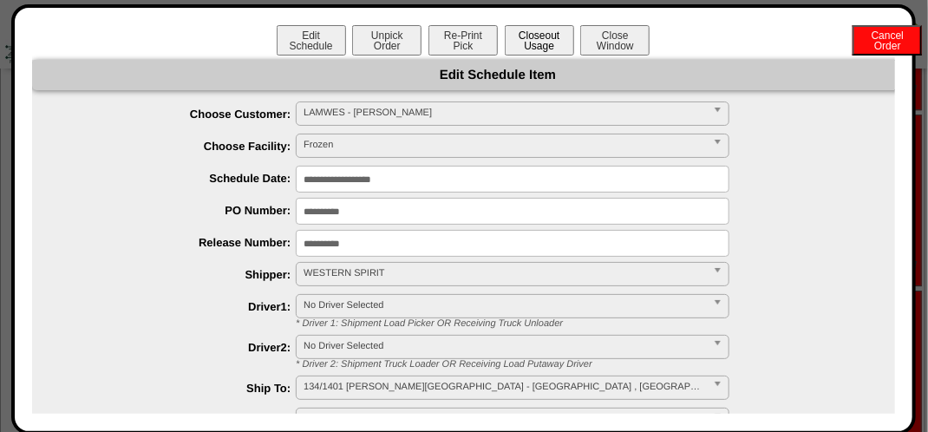
click at [538, 42] on button "Closeout Usage" at bounding box center [539, 40] width 69 height 30
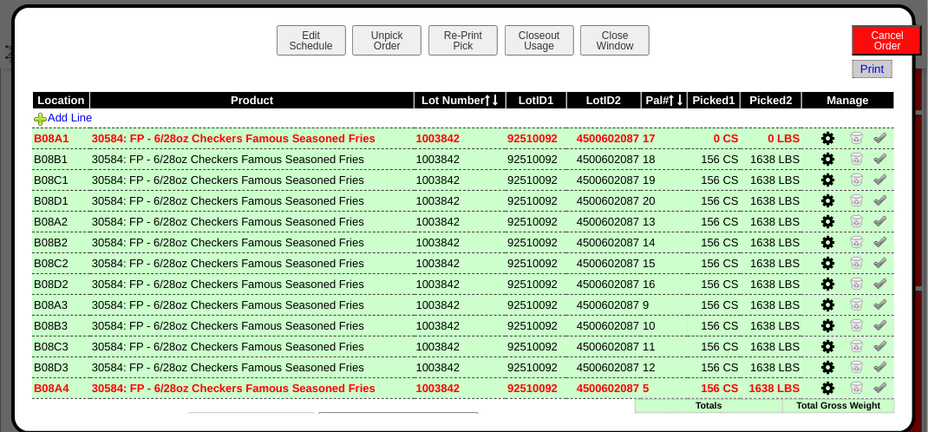
scroll to position [32, 0]
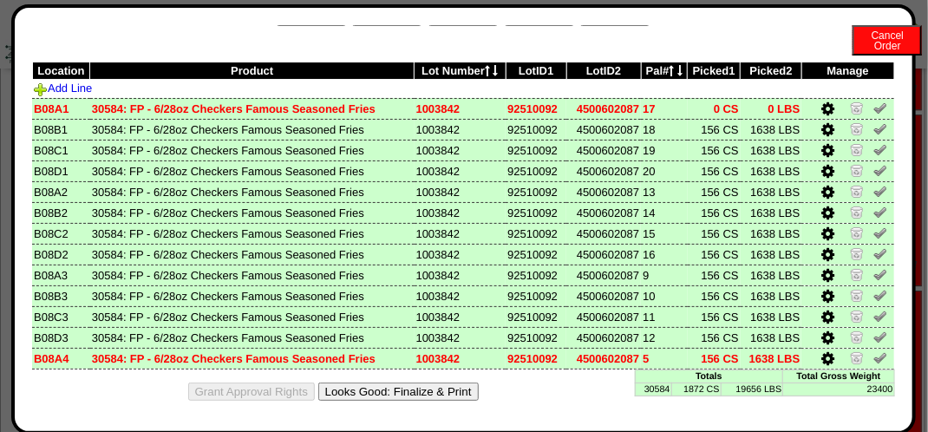
drag, startPoint x: 390, startPoint y: 388, endPoint x: 545, endPoint y: 155, distance: 279.4
click at [391, 388] on button "Looks Good: Finalize & Print" at bounding box center [398, 391] width 160 height 18
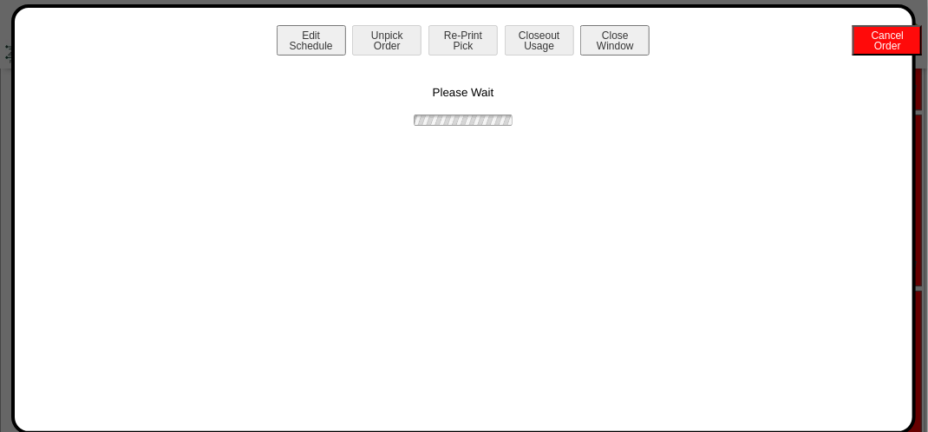
scroll to position [0, 0]
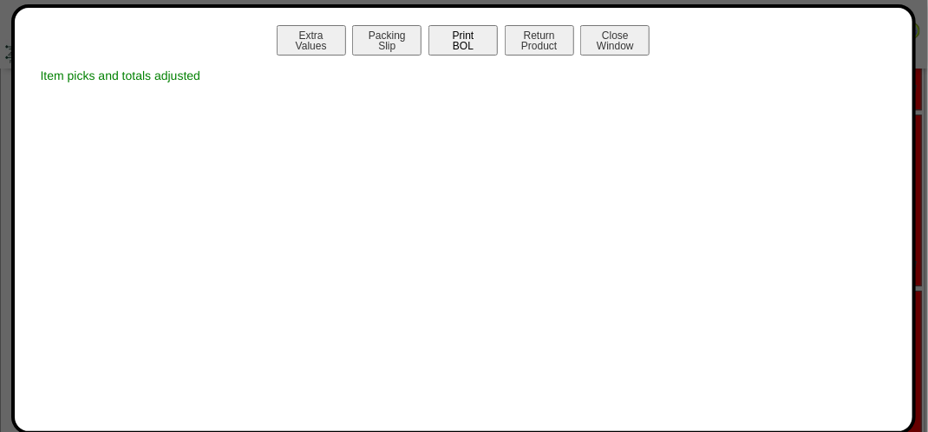
click at [468, 40] on button "Print BOL" at bounding box center [462, 40] width 69 height 30
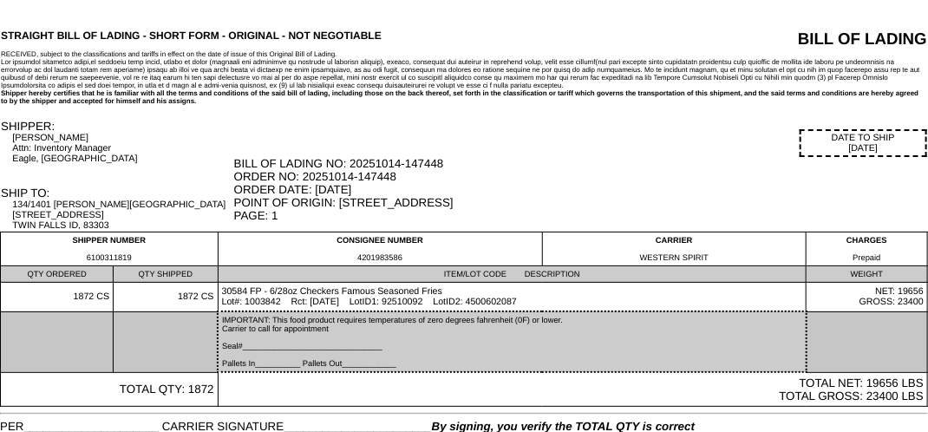
scroll to position [61, 0]
